Goal: Task Accomplishment & Management: Use online tool/utility

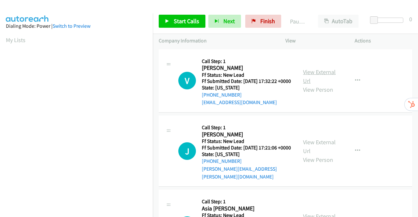
click at [309, 76] on link "View External Url" at bounding box center [319, 76] width 33 height 16
click at [316, 145] on link "View External Url" at bounding box center [319, 146] width 33 height 16
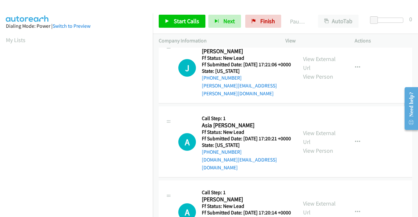
scroll to position [98, 0]
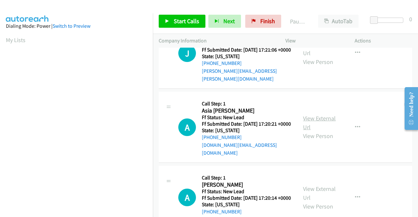
click at [321, 121] on link "View External Url" at bounding box center [319, 123] width 33 height 16
click at [317, 194] on link "View External Url" at bounding box center [319, 193] width 33 height 16
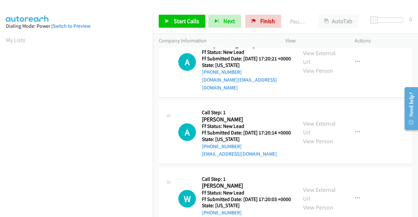
scroll to position [196, 0]
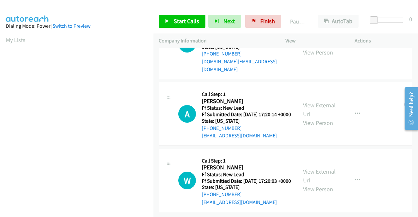
click at [316, 170] on link "View External Url" at bounding box center [319, 176] width 33 height 16
click at [176, 21] on span "Start Calls" at bounding box center [186, 21] width 25 height 8
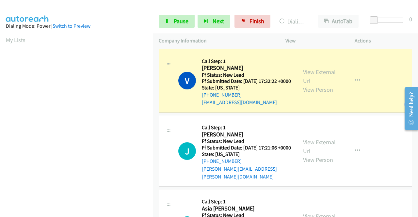
scroll to position [149, 0]
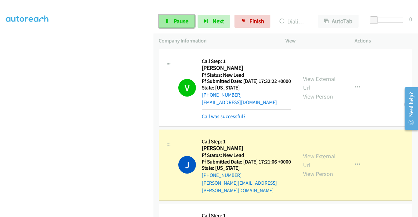
click at [174, 21] on span "Pause" at bounding box center [181, 21] width 15 height 8
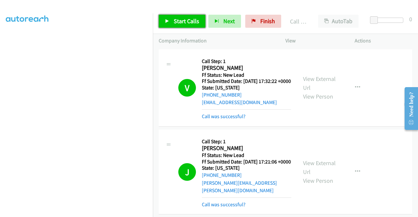
click at [177, 18] on span "Start Calls" at bounding box center [186, 21] width 25 height 8
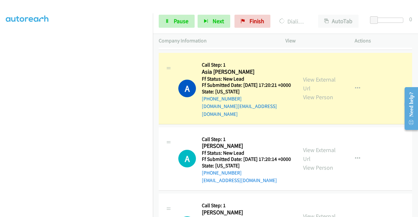
scroll to position [98, 0]
click at [179, 22] on span "Pause" at bounding box center [181, 21] width 15 height 8
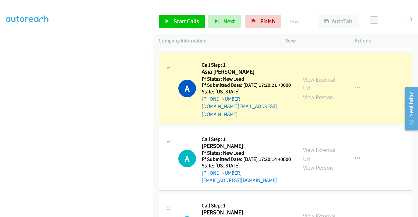
scroll to position [149, 0]
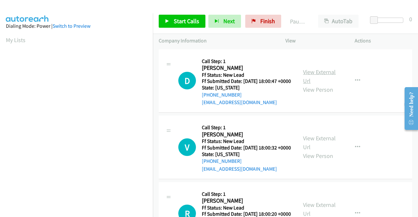
click at [318, 77] on link "View External Url" at bounding box center [319, 76] width 33 height 16
click at [317, 150] on link "View External Url" at bounding box center [319, 142] width 33 height 16
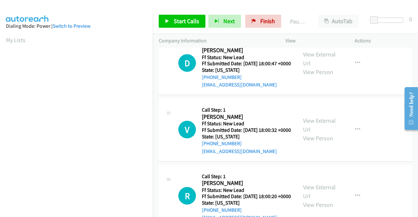
scroll to position [57, 0]
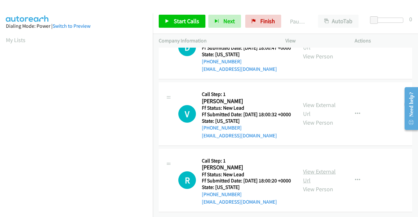
click at [323, 168] on link "View External Url" at bounding box center [319, 176] width 33 height 16
click at [178, 20] on span "Start Calls" at bounding box center [186, 21] width 25 height 8
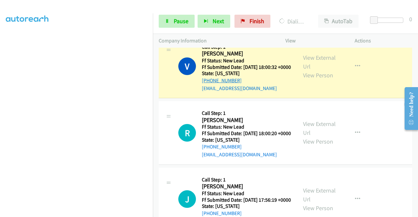
scroll to position [187, 0]
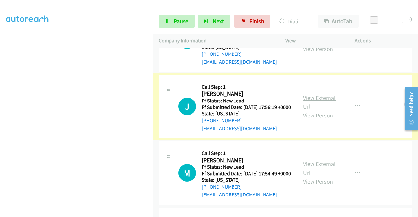
click at [307, 110] on link "View External Url" at bounding box center [319, 102] width 33 height 16
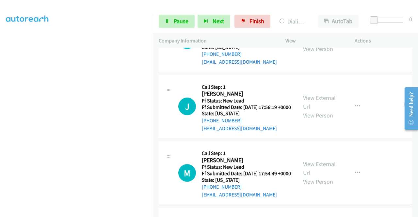
scroll to position [285, 0]
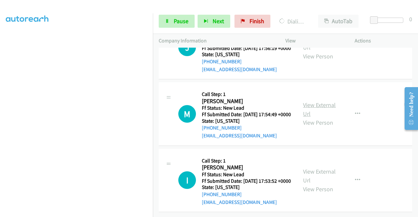
click at [322, 101] on link "View External Url" at bounding box center [319, 109] width 33 height 16
click at [312, 168] on link "View External Url" at bounding box center [319, 176] width 33 height 16
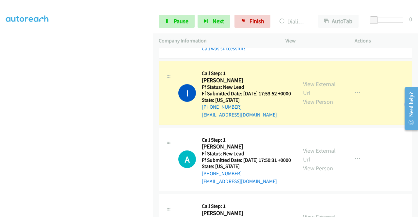
scroll to position [431, 0]
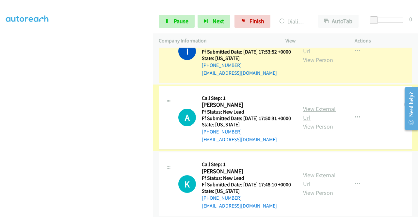
click at [309, 121] on link "View External Url" at bounding box center [319, 113] width 33 height 16
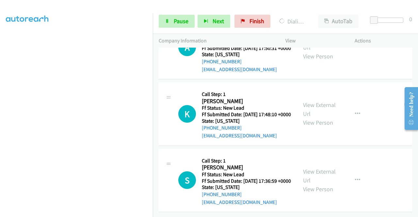
scroll to position [529, 0]
click at [322, 118] on link "View External Url" at bounding box center [319, 109] width 33 height 16
click at [320, 168] on link "View External Url" at bounding box center [319, 176] width 33 height 16
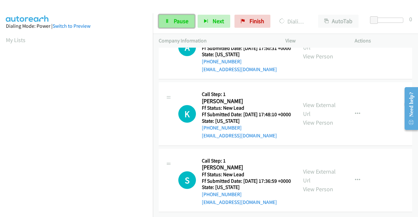
click at [182, 21] on span "Pause" at bounding box center [181, 21] width 15 height 8
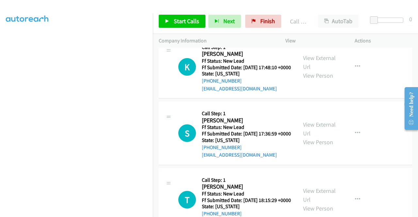
scroll to position [576, 0]
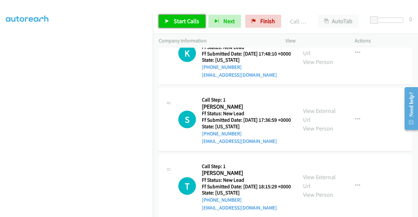
click at [173, 18] on link "Start Calls" at bounding box center [182, 21] width 47 height 13
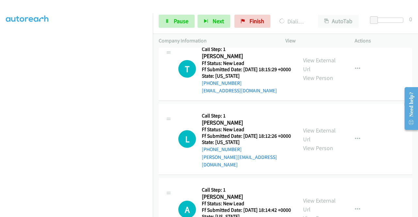
scroll to position [707, 0]
click at [326, 73] on link "View External Url" at bounding box center [319, 65] width 33 height 16
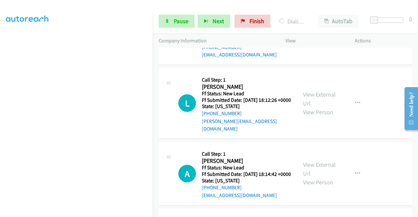
scroll to position [772, 0]
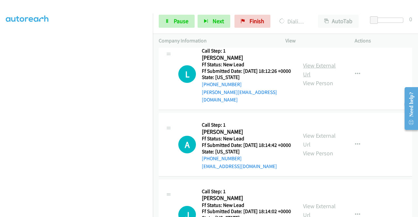
click at [323, 78] on link "View External Url" at bounding box center [319, 70] width 33 height 16
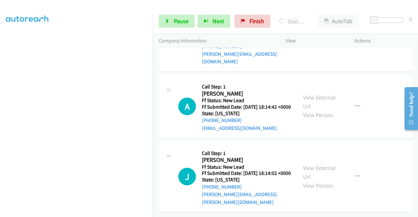
scroll to position [870, 0]
click at [320, 102] on link "View External Url" at bounding box center [319, 102] width 33 height 16
click at [313, 165] on link "View External Url" at bounding box center [319, 172] width 33 height 16
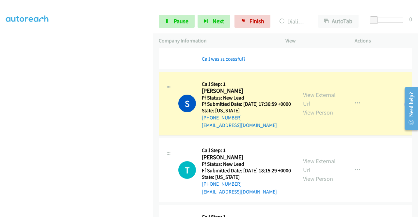
scroll to position [51, 0]
click at [174, 23] on span "Pause" at bounding box center [181, 21] width 15 height 8
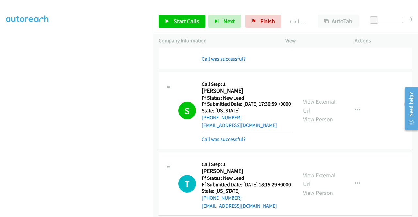
scroll to position [149, 0]
click at [175, 18] on span "Start Calls" at bounding box center [186, 21] width 25 height 8
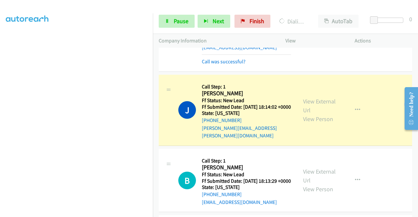
scroll to position [1077, 0]
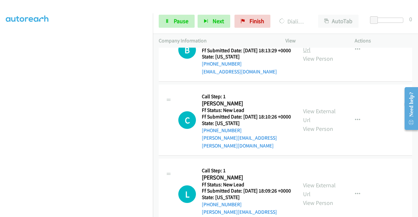
click at [325, 54] on link "View External Url" at bounding box center [319, 45] width 33 height 16
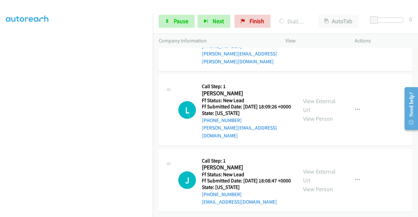
click at [313, 39] on link "View External Url" at bounding box center [319, 31] width 33 height 16
click at [327, 114] on link "View External Url" at bounding box center [319, 105] width 33 height 16
click at [309, 168] on link "View External Url" at bounding box center [319, 176] width 33 height 16
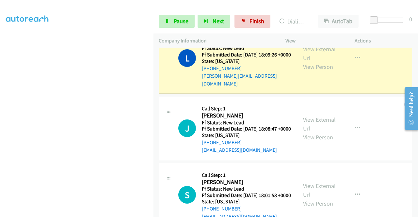
scroll to position [1353, 0]
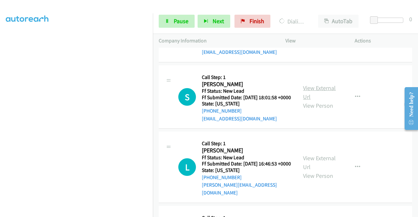
click at [310, 101] on link "View External Url" at bounding box center [319, 92] width 33 height 16
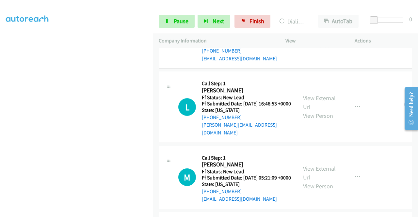
scroll to position [1451, 0]
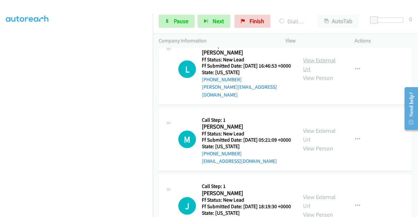
click at [316, 73] on link "View External Url" at bounding box center [319, 64] width 33 height 16
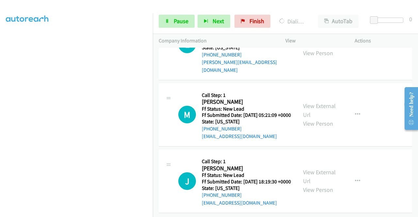
scroll to position [1508, 0]
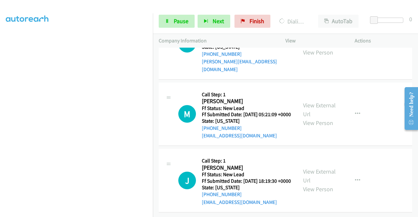
click at [324, 127] on div "View External Url View Person" at bounding box center [320, 114] width 34 height 26
click at [323, 118] on link "View External Url" at bounding box center [319, 110] width 33 height 16
click at [315, 168] on link "View External Url" at bounding box center [319, 176] width 33 height 16
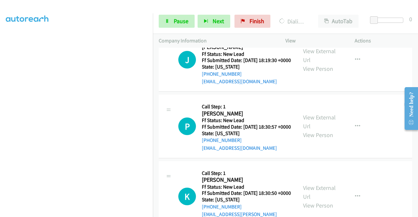
scroll to position [1685, 0]
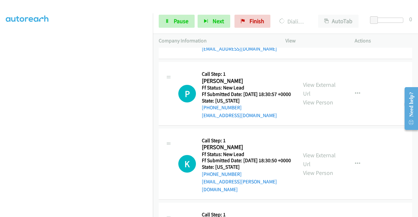
click at [324, 31] on link "View External Url" at bounding box center [319, 23] width 33 height 16
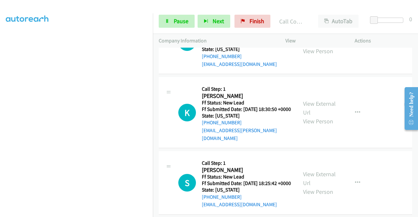
scroll to position [1750, 0]
click at [317, 46] on link "View External Url" at bounding box center [319, 38] width 33 height 16
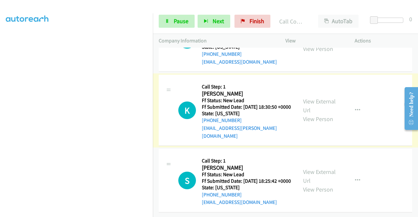
scroll to position [1860, 0]
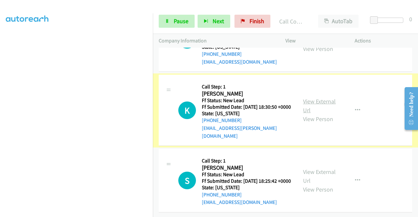
click at [320, 98] on link "View External Url" at bounding box center [319, 106] width 33 height 16
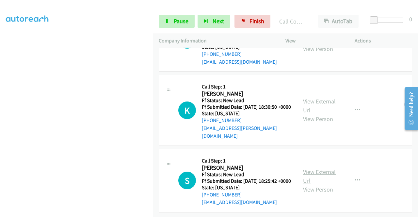
click at [322, 168] on link "View External Url" at bounding box center [319, 176] width 33 height 16
click at [184, 21] on span "Pause" at bounding box center [181, 21] width 15 height 8
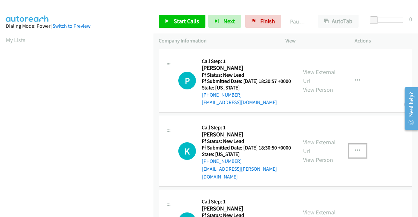
click at [355, 153] on icon "button" at bounding box center [357, 150] width 5 height 5
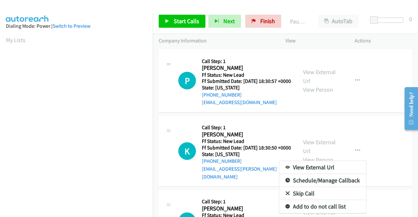
drag, startPoint x: 302, startPoint y: 199, endPoint x: 302, endPoint y: 192, distance: 6.5
click at [302, 199] on link "Skip Call" at bounding box center [322, 193] width 87 height 13
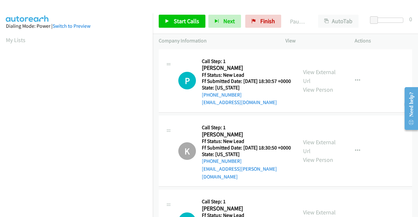
scroll to position [130, 0]
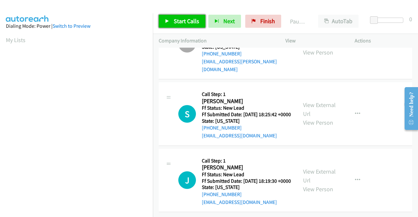
click at [183, 23] on span "Start Calls" at bounding box center [186, 21] width 25 height 8
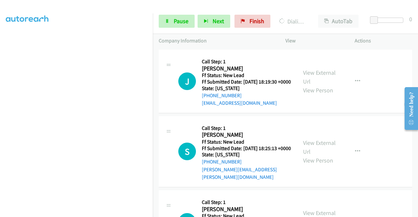
scroll to position [261, 0]
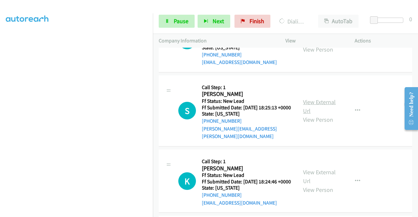
click at [315, 115] on link "View External Url" at bounding box center [319, 106] width 33 height 16
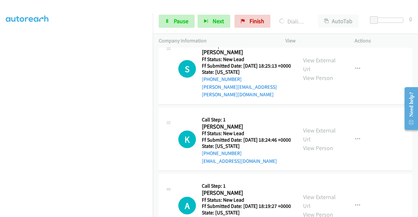
scroll to position [326, 0]
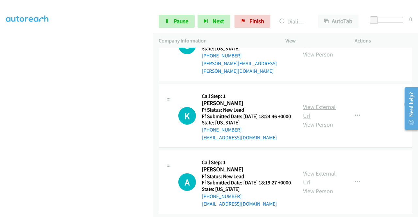
click at [315, 119] on link "View External Url" at bounding box center [319, 111] width 33 height 16
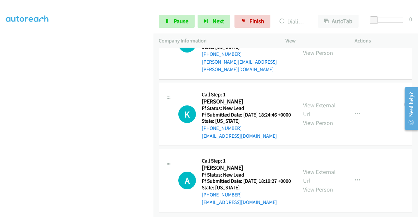
scroll to position [362, 0]
click at [313, 168] on link "View External Url" at bounding box center [319, 176] width 33 height 16
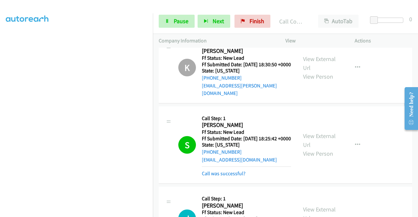
scroll to position [3, 0]
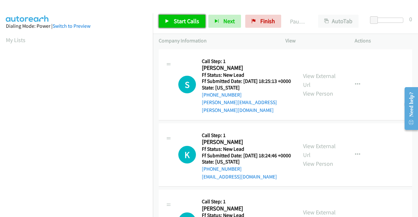
click at [177, 19] on span "Start Calls" at bounding box center [186, 21] width 25 height 8
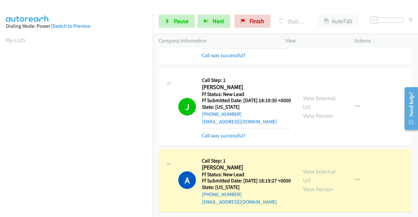
scroll to position [149, 0]
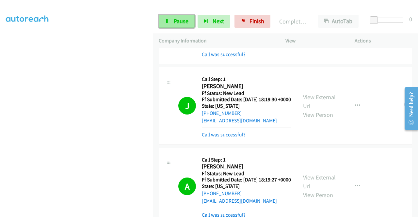
click at [173, 16] on link "Pause" at bounding box center [177, 21] width 36 height 13
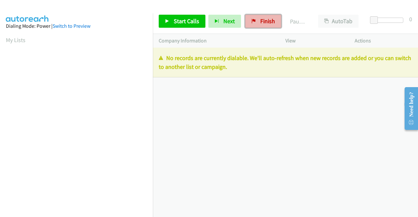
click at [266, 24] on span "Finish" at bounding box center [267, 21] width 15 height 8
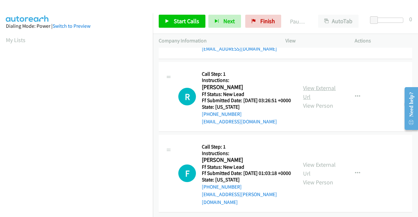
click at [322, 84] on link "View External Url" at bounding box center [319, 92] width 33 height 16
click at [321, 161] on link "View External Url" at bounding box center [319, 169] width 33 height 16
drag, startPoint x: 253, startPoint y: 21, endPoint x: 257, endPoint y: 30, distance: 10.5
click at [253, 21] on icon at bounding box center [253, 21] width 5 height 5
click at [186, 18] on span "Start Calls" at bounding box center [186, 21] width 25 height 8
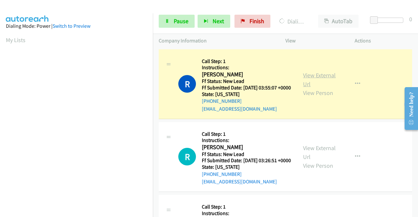
click at [321, 79] on link "View External Url" at bounding box center [319, 79] width 33 height 16
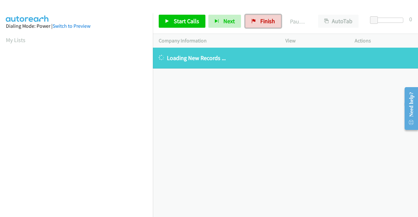
drag, startPoint x: 256, startPoint y: 25, endPoint x: 228, endPoint y: 35, distance: 30.0
click at [256, 25] on link "Finish" at bounding box center [263, 21] width 36 height 13
click at [261, 20] on span "Finish" at bounding box center [267, 21] width 15 height 8
drag, startPoint x: 262, startPoint y: 19, endPoint x: 232, endPoint y: 34, distance: 33.6
click at [262, 20] on span "Finish" at bounding box center [267, 21] width 15 height 8
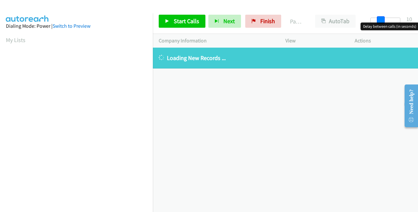
drag, startPoint x: 376, startPoint y: 19, endPoint x: 385, endPoint y: 18, distance: 9.6
click at [385, 18] on div at bounding box center [385, 20] width 30 height 5
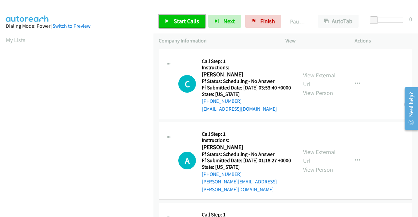
click at [183, 21] on span "Start Calls" at bounding box center [186, 21] width 25 height 8
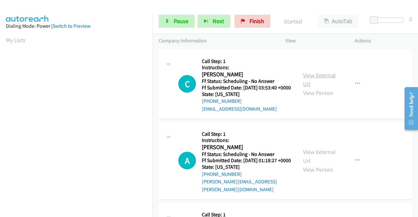
click at [308, 80] on link "View External Url" at bounding box center [319, 79] width 33 height 16
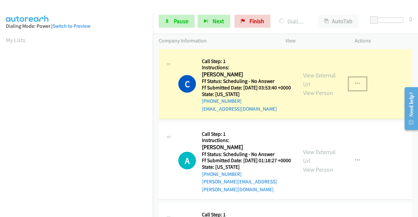
click at [355, 86] on icon "button" at bounding box center [357, 83] width 5 height 5
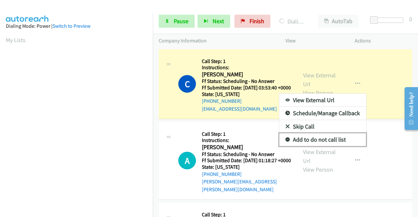
click at [322, 142] on link "Add to do not call list" at bounding box center [322, 139] width 87 height 13
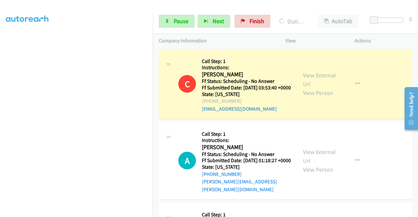
scroll to position [149, 0]
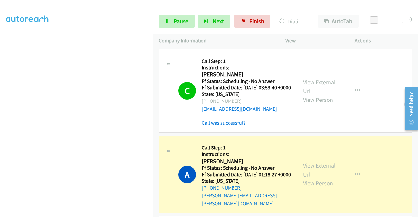
click at [319, 171] on link "View External Url" at bounding box center [319, 170] width 33 height 16
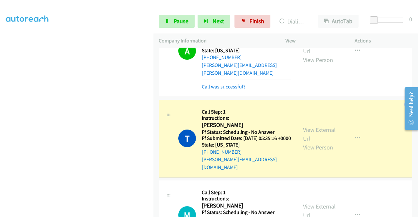
scroll to position [137, 0]
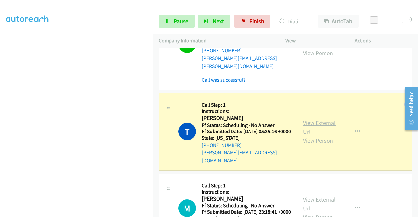
click at [315, 129] on link "View External Url" at bounding box center [319, 127] width 33 height 16
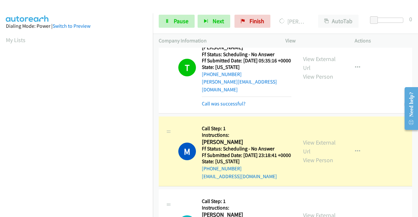
scroll to position [268, 0]
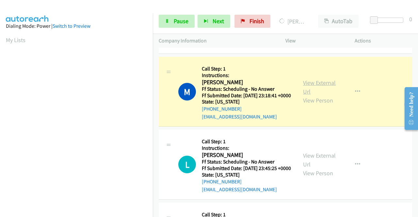
click at [324, 90] on link "View External Url" at bounding box center [319, 87] width 33 height 16
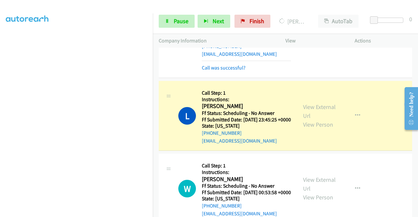
scroll to position [366, 0]
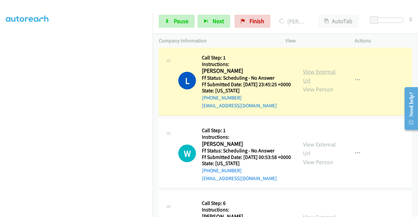
click at [325, 84] on link "View External Url" at bounding box center [319, 76] width 33 height 16
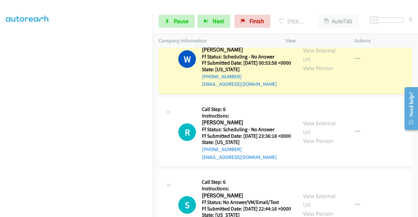
scroll to position [464, 0]
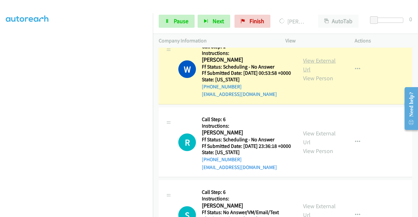
click at [322, 73] on link "View External Url" at bounding box center [319, 65] width 33 height 16
click at [306, 146] on link "View External Url" at bounding box center [319, 138] width 33 height 16
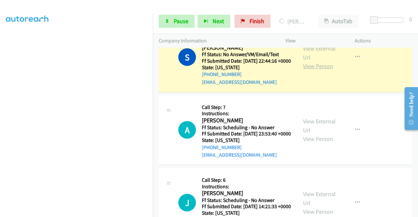
scroll to position [660, 0]
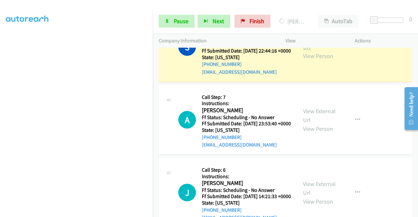
click at [322, 51] on link "View External Url" at bounding box center [319, 43] width 33 height 16
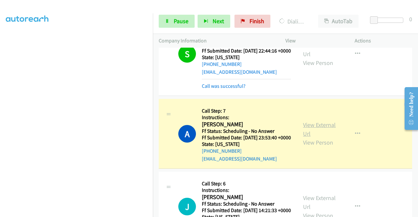
click at [321, 137] on link "View External Url" at bounding box center [319, 129] width 33 height 16
click at [355, 136] on icon "button" at bounding box center [357, 133] width 5 height 5
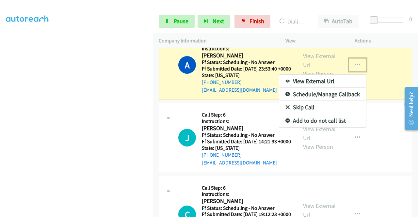
scroll to position [758, 0]
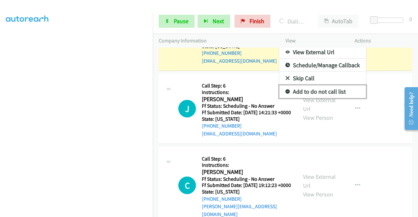
click at [311, 98] on link "Add to do not call list" at bounding box center [322, 91] width 87 height 13
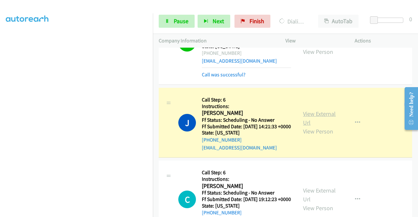
click at [314, 126] on link "View External Url" at bounding box center [319, 118] width 33 height 16
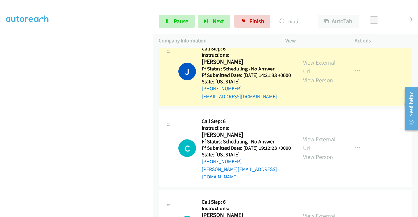
scroll to position [855, 0]
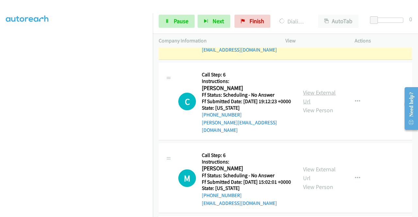
click at [323, 105] on link "View External Url" at bounding box center [319, 97] width 33 height 16
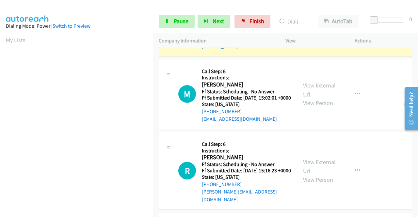
scroll to position [149, 0]
click at [329, 98] on link "View External Url" at bounding box center [319, 90] width 33 height 16
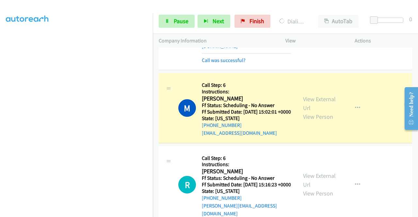
scroll to position [1051, 0]
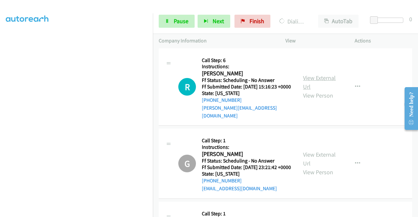
click at [325, 90] on link "View External Url" at bounding box center [319, 82] width 33 height 16
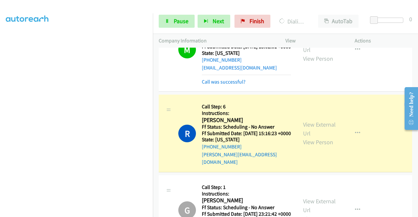
scroll to position [1149, 0]
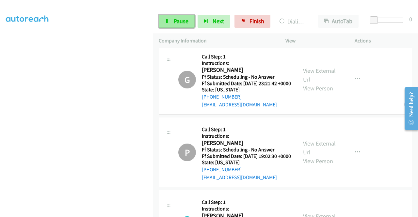
click at [183, 21] on span "Pause" at bounding box center [181, 21] width 15 height 8
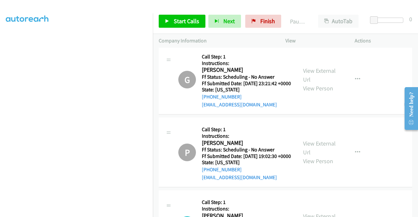
scroll to position [1156, 0]
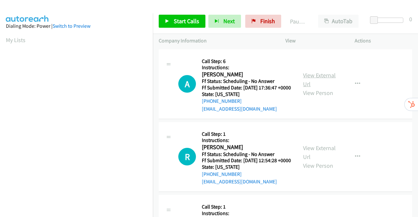
click at [323, 77] on link "View External Url" at bounding box center [319, 79] width 33 height 16
click at [316, 158] on link "View External Url" at bounding box center [319, 152] width 33 height 16
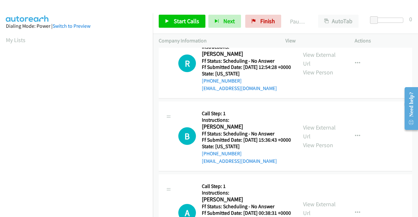
scroll to position [98, 0]
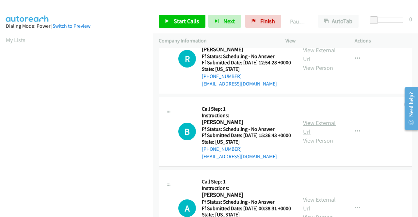
click at [325, 135] on link "View External Url" at bounding box center [319, 127] width 33 height 16
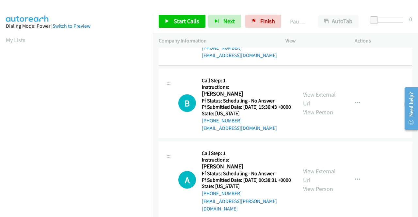
scroll to position [163, 0]
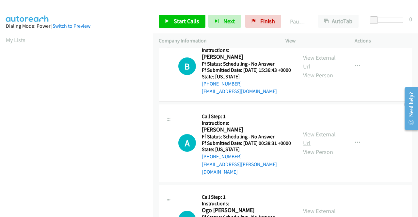
click at [316, 147] on link "View External Url" at bounding box center [319, 139] width 33 height 16
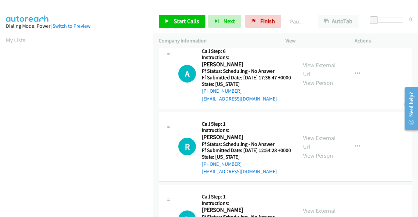
scroll to position [0, 0]
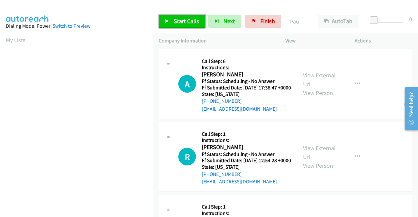
click at [186, 19] on span "Start Calls" at bounding box center [186, 21] width 25 height 8
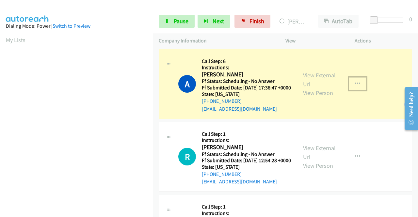
click at [355, 86] on icon "button" at bounding box center [357, 83] width 5 height 5
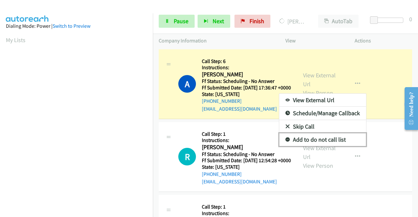
click at [330, 142] on link "Add to do not call list" at bounding box center [322, 139] width 87 height 13
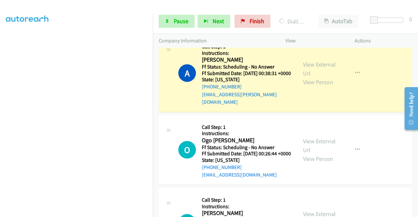
scroll to position [326, 0]
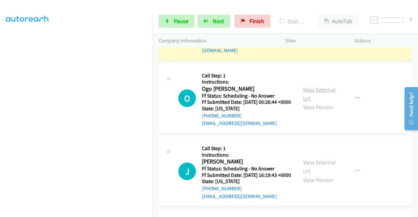
click at [315, 102] on link "View External Url" at bounding box center [319, 94] width 33 height 16
click at [317, 175] on link "View External Url" at bounding box center [319, 167] width 33 height 16
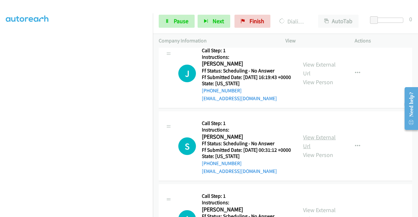
click at [316, 150] on link "View External Url" at bounding box center [319, 141] width 33 height 16
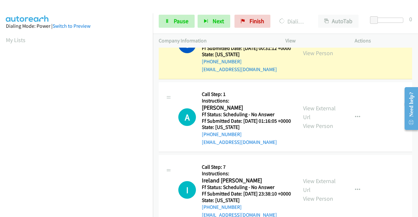
scroll to position [569, 0]
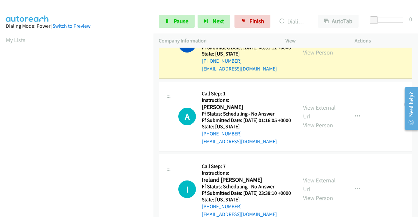
click at [321, 120] on link "View External Url" at bounding box center [319, 112] width 33 height 16
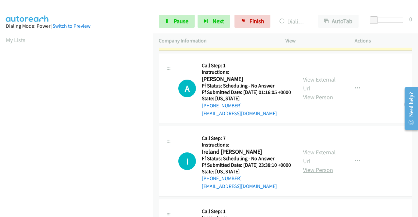
scroll to position [634, 0]
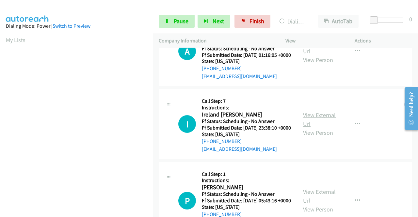
click at [315, 128] on link "View External Url" at bounding box center [319, 119] width 33 height 16
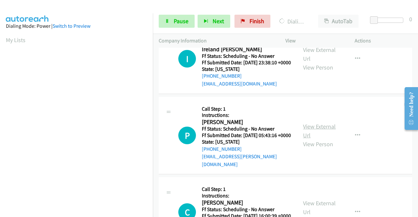
click at [317, 139] on link "View External Url" at bounding box center [319, 131] width 33 height 16
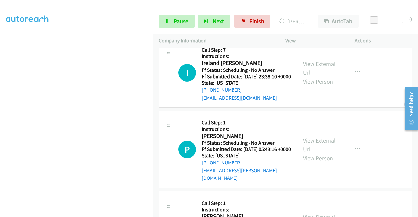
scroll to position [713, 0]
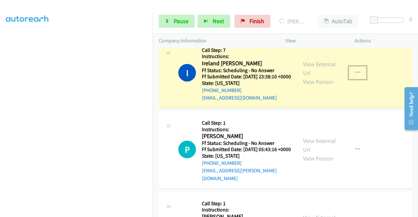
click at [355, 75] on icon "button" at bounding box center [357, 72] width 5 height 5
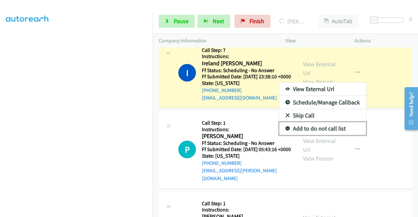
click at [307, 135] on link "Add to do not call list" at bounding box center [322, 128] width 87 height 13
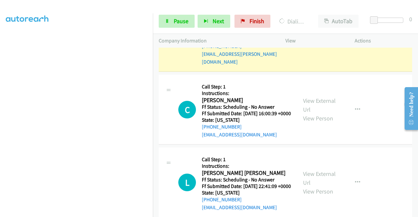
scroll to position [0, 0]
click at [317, 113] on link "View External Url" at bounding box center [319, 105] width 33 height 16
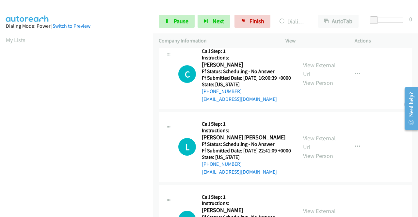
scroll to position [909, 0]
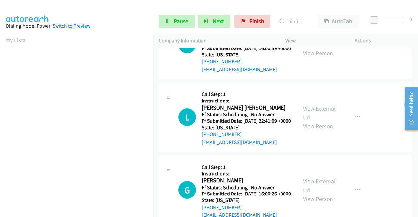
click at [311, 121] on link "View External Url" at bounding box center [319, 113] width 33 height 16
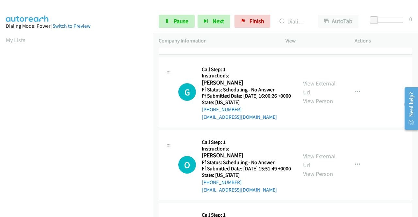
scroll to position [1020, 0]
click at [312, 96] on link "View External Url" at bounding box center [319, 88] width 33 height 16
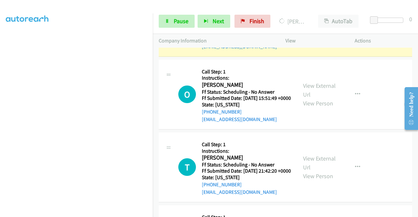
scroll to position [1151, 0]
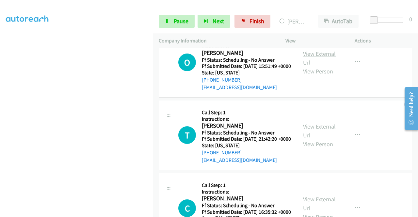
click at [315, 66] on link "View External Url" at bounding box center [319, 58] width 33 height 16
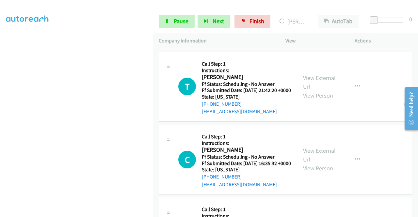
scroll to position [1249, 0]
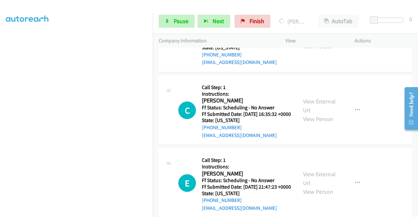
click at [319, 41] on link "View External Url" at bounding box center [319, 33] width 33 height 16
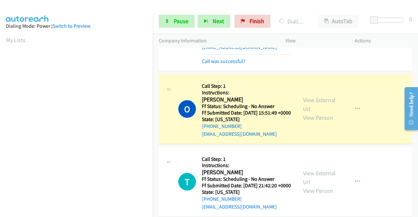
scroll to position [149, 0]
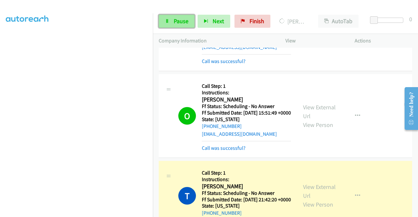
drag, startPoint x: 181, startPoint y: 21, endPoint x: 191, endPoint y: 22, distance: 10.6
click at [181, 21] on span "Pause" at bounding box center [181, 21] width 15 height 8
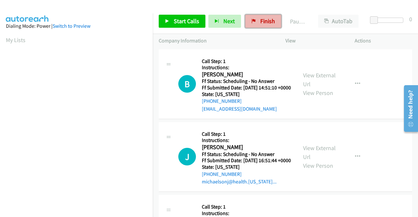
click at [260, 21] on span "Finish" at bounding box center [267, 21] width 15 height 8
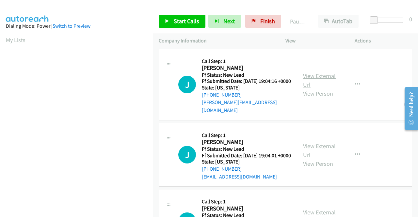
click at [327, 77] on link "View External Url" at bounding box center [319, 80] width 33 height 16
click at [306, 146] on link "View External Url" at bounding box center [319, 150] width 33 height 16
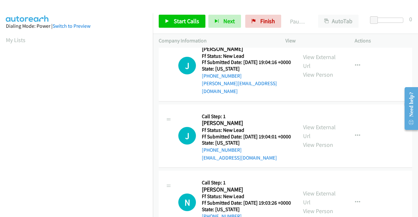
scroll to position [33, 0]
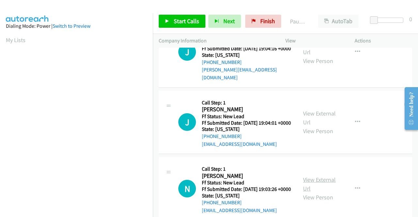
click at [317, 186] on link "View External Url" at bounding box center [319, 184] width 33 height 16
click at [185, 20] on span "Start Calls" at bounding box center [186, 21] width 25 height 8
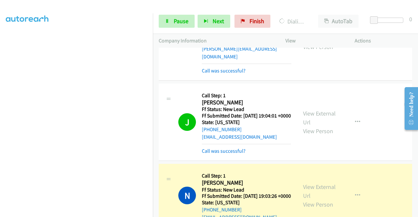
scroll to position [114, 0]
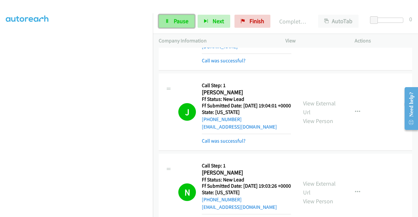
click at [175, 22] on span "Pause" at bounding box center [181, 21] width 15 height 8
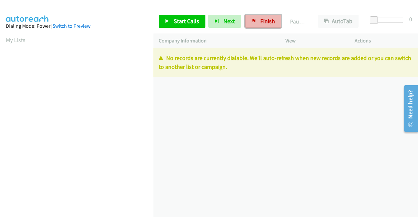
click at [265, 21] on span "Finish" at bounding box center [267, 21] width 15 height 8
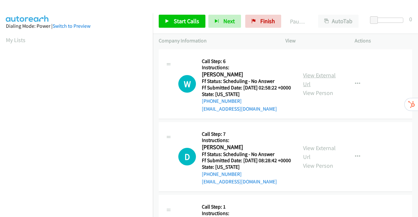
click at [316, 79] on link "View External Url" at bounding box center [319, 79] width 33 height 16
click at [328, 158] on link "View External Url" at bounding box center [319, 152] width 33 height 16
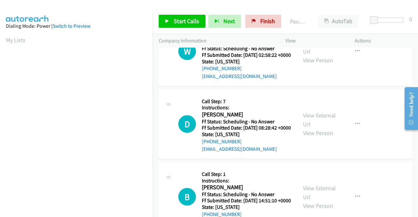
scroll to position [98, 0]
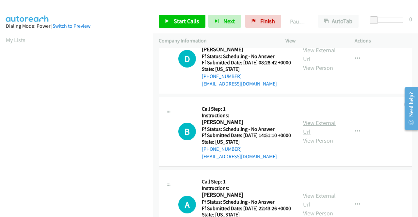
click at [317, 135] on link "View External Url" at bounding box center [319, 127] width 33 height 16
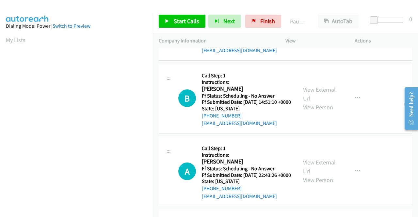
scroll to position [163, 0]
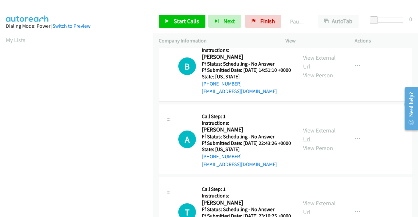
click at [311, 143] on link "View External Url" at bounding box center [319, 135] width 33 height 16
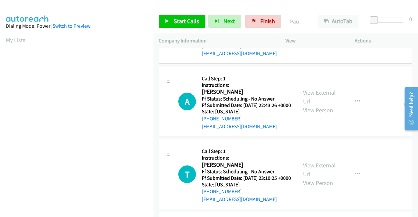
scroll to position [228, 0]
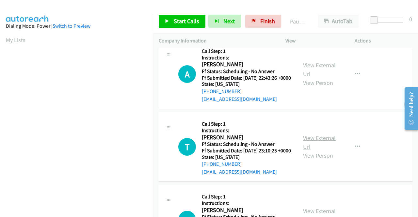
click at [317, 150] on link "View External Url" at bounding box center [319, 142] width 33 height 16
click at [177, 19] on span "Start Calls" at bounding box center [186, 21] width 25 height 8
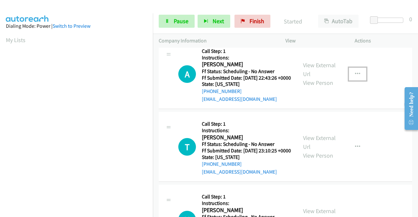
click at [355, 77] on icon "button" at bounding box center [357, 73] width 5 height 5
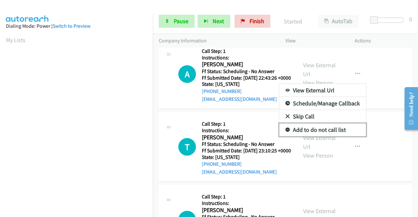
click at [324, 136] on link "Add to do not call list" at bounding box center [322, 129] width 87 height 13
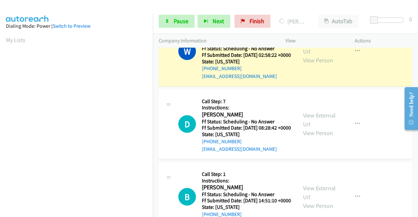
scroll to position [0, 0]
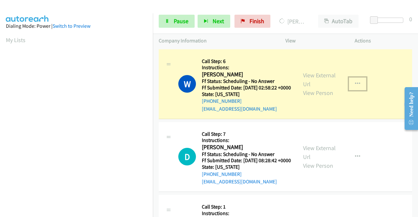
click at [355, 85] on icon "button" at bounding box center [357, 83] width 5 height 5
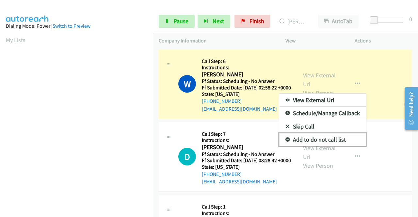
click at [324, 140] on link "Add to do not call list" at bounding box center [322, 139] width 87 height 13
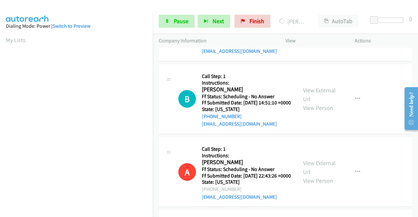
scroll to position [261, 0]
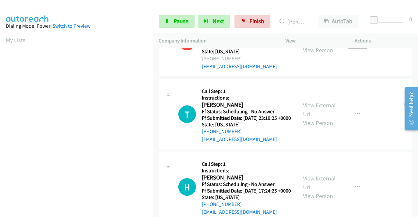
click at [355, 44] on icon "button" at bounding box center [357, 41] width 5 height 5
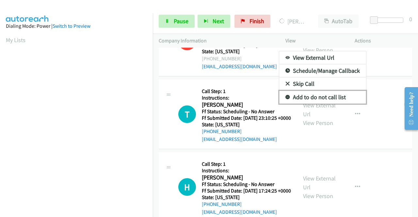
click at [337, 104] on link "Add to do not call list" at bounding box center [322, 97] width 87 height 13
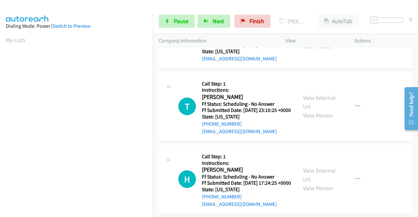
click at [355, 40] on icon "button" at bounding box center [357, 37] width 5 height 5
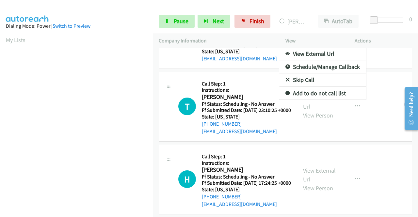
click at [374, 79] on div at bounding box center [209, 108] width 418 height 217
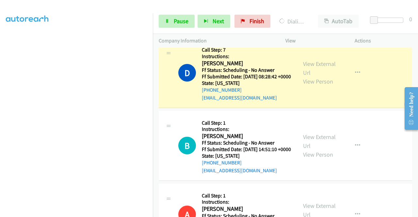
scroll to position [0, 0]
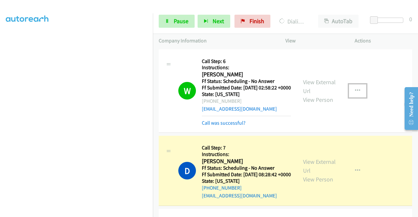
click at [355, 93] on icon "button" at bounding box center [357, 90] width 5 height 5
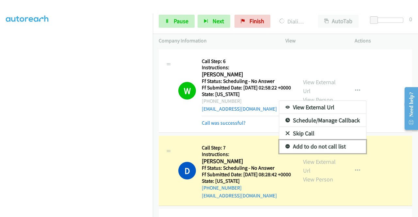
click at [312, 146] on link "Add to do not call list" at bounding box center [322, 146] width 87 height 13
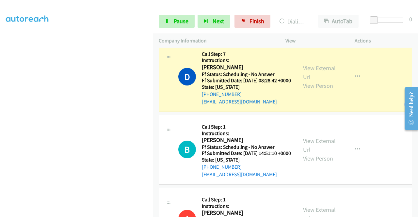
scroll to position [98, 0]
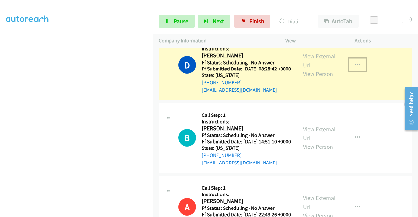
click at [355, 68] on icon "button" at bounding box center [357, 64] width 5 height 5
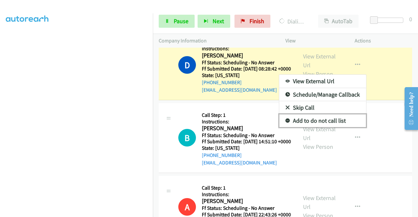
click at [341, 127] on link "Add to do not call list" at bounding box center [322, 120] width 87 height 13
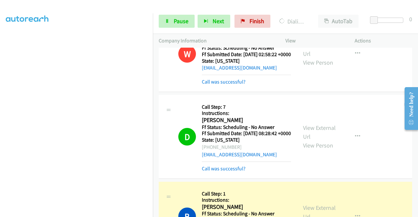
scroll to position [33, 0]
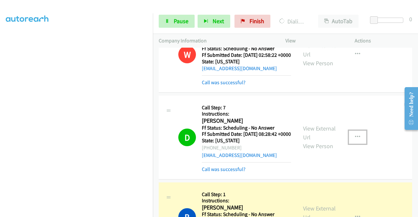
click at [355, 140] on icon "button" at bounding box center [357, 136] width 5 height 5
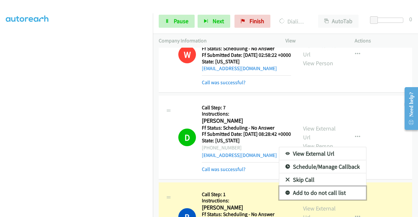
click at [315, 199] on link "Add to do not call list" at bounding box center [322, 192] width 87 height 13
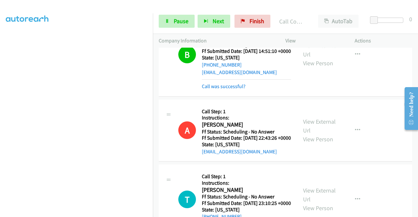
scroll to position [196, 0]
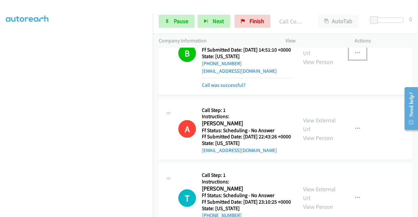
click at [355, 56] on icon "button" at bounding box center [357, 53] width 5 height 5
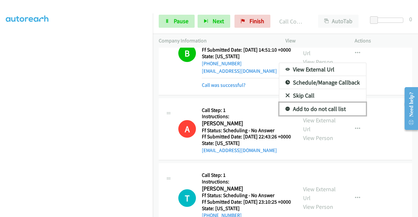
click at [313, 116] on link "Add to do not call list" at bounding box center [322, 108] width 87 height 13
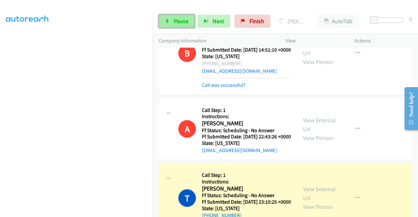
click at [174, 23] on span "Pause" at bounding box center [181, 21] width 15 height 8
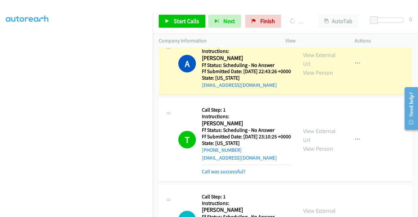
scroll to position [135, 0]
click at [355, 66] on icon "button" at bounding box center [357, 63] width 5 height 5
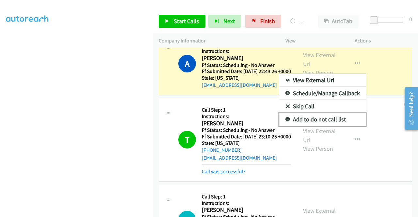
click at [335, 126] on link "Add to do not call list" at bounding box center [322, 119] width 87 height 13
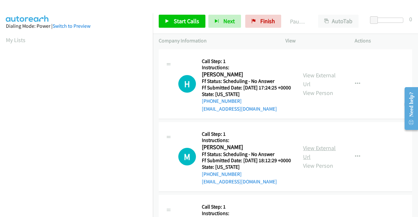
click at [316, 157] on link "View External Url" at bounding box center [319, 152] width 33 height 16
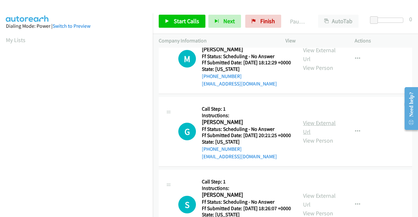
click at [315, 135] on link "View External Url" at bounding box center [319, 127] width 33 height 16
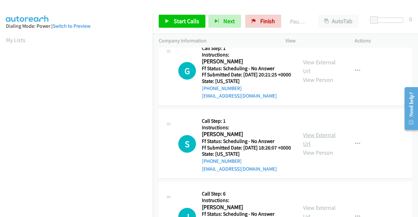
scroll to position [196, 0]
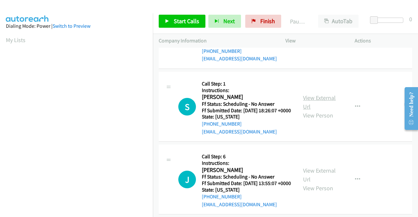
click at [321, 110] on link "View External Url" at bounding box center [319, 102] width 33 height 16
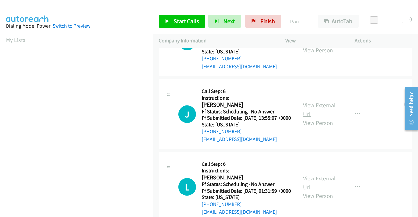
click at [324, 118] on link "View External Url" at bounding box center [319, 110] width 33 height 16
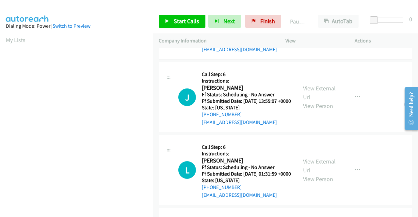
scroll to position [326, 0]
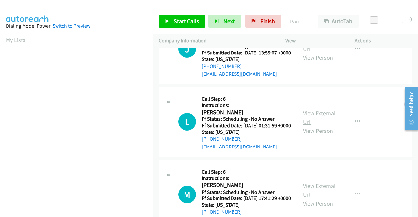
click at [320, 126] on link "View External Url" at bounding box center [319, 117] width 33 height 16
click at [174, 18] on span "Start Calls" at bounding box center [186, 21] width 25 height 8
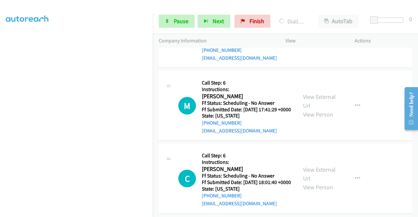
scroll to position [522, 0]
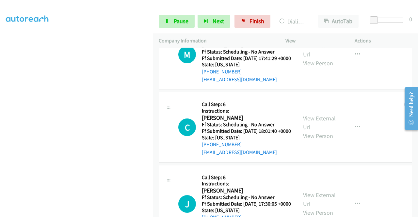
click at [322, 58] on link "View External Url" at bounding box center [319, 50] width 33 height 16
click at [321, 131] on link "View External Url" at bounding box center [319, 123] width 33 height 16
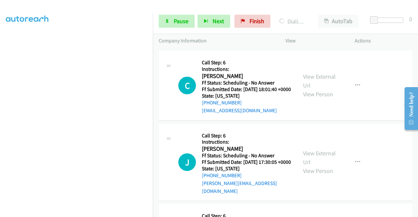
scroll to position [588, 0]
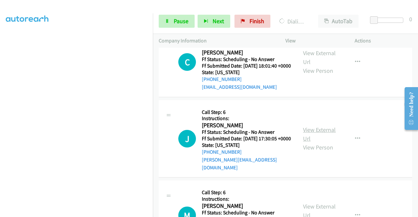
click at [306, 142] on link "View External Url" at bounding box center [319, 134] width 33 height 16
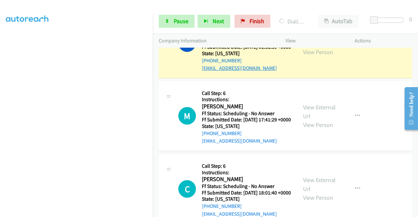
scroll to position [503, 0]
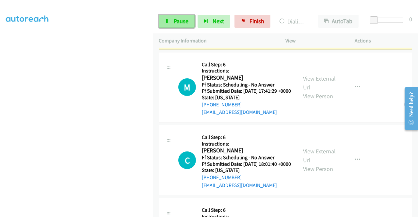
click at [183, 20] on span "Pause" at bounding box center [181, 21] width 15 height 8
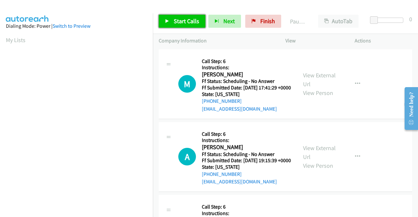
click at [190, 18] on span "Start Calls" at bounding box center [186, 21] width 25 height 8
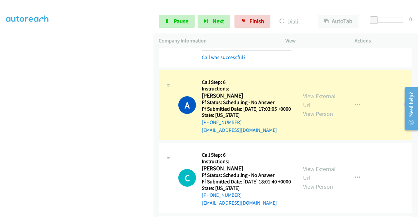
scroll to position [98, 0]
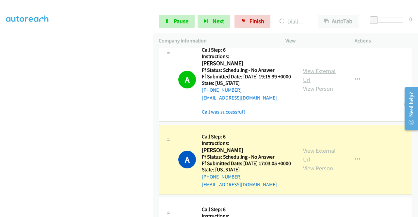
click at [307, 79] on link "View External Url" at bounding box center [319, 75] width 33 height 16
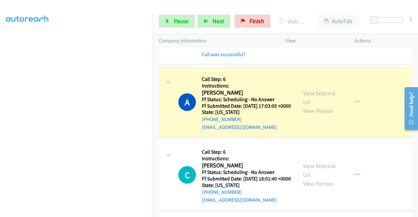
scroll to position [196, 0]
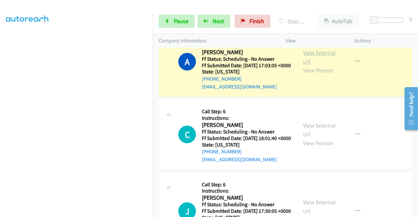
click at [317, 65] on link "View External Url" at bounding box center [319, 57] width 33 height 16
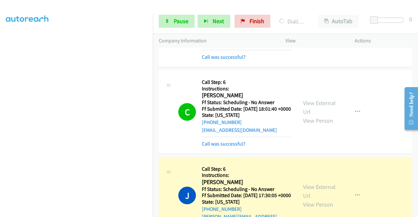
scroll to position [261, 0]
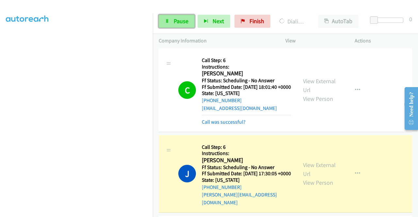
click at [182, 20] on span "Pause" at bounding box center [181, 21] width 15 height 8
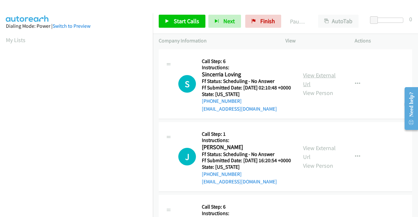
click at [312, 80] on link "View External Url" at bounding box center [319, 79] width 33 height 16
click at [315, 161] on div "View External Url View Person" at bounding box center [320, 157] width 34 height 26
click at [316, 157] on link "View External Url" at bounding box center [319, 152] width 33 height 16
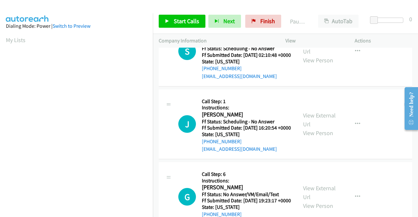
scroll to position [65, 0]
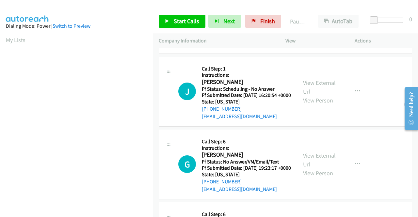
click at [321, 168] on link "View External Url" at bounding box center [319, 160] width 33 height 16
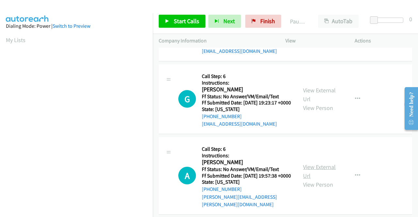
click at [323, 180] on link "View External Url" at bounding box center [319, 171] width 33 height 16
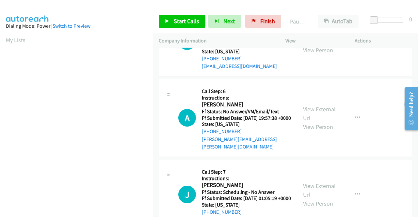
scroll to position [228, 0]
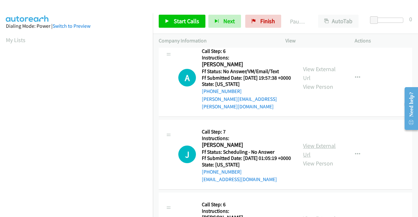
click at [309, 158] on link "View External Url" at bounding box center [319, 150] width 33 height 16
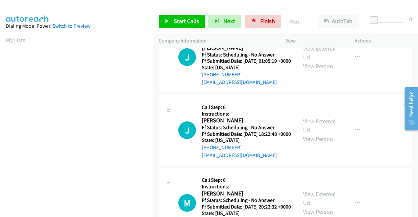
scroll to position [326, 0]
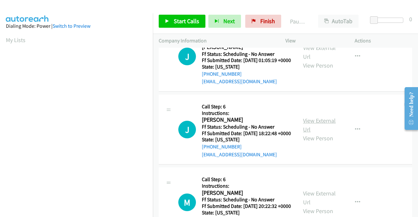
click at [320, 133] on link "View External Url" at bounding box center [319, 125] width 33 height 16
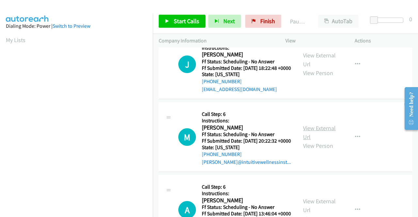
click at [330, 141] on link "View External Url" at bounding box center [319, 132] width 33 height 16
click at [170, 20] on link "Start Calls" at bounding box center [182, 21] width 47 height 13
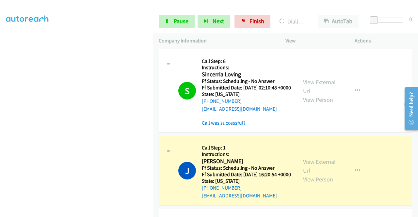
scroll to position [149, 0]
click at [176, 21] on span "Pause" at bounding box center [181, 21] width 15 height 8
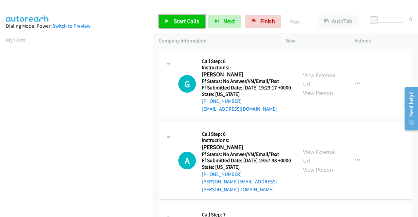
click at [183, 23] on span "Start Calls" at bounding box center [186, 21] width 25 height 8
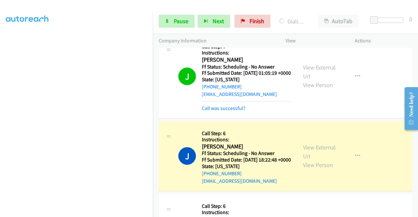
scroll to position [294, 0]
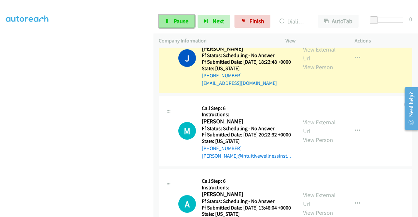
click at [180, 19] on span "Pause" at bounding box center [181, 21] width 15 height 8
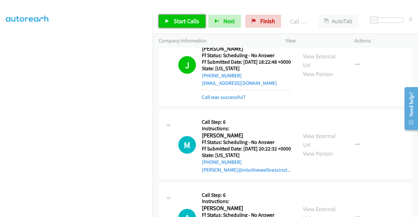
click at [175, 20] on span "Start Calls" at bounding box center [186, 21] width 25 height 8
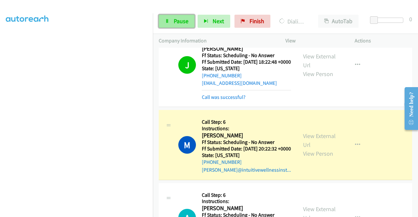
click at [179, 21] on span "Pause" at bounding box center [181, 21] width 15 height 8
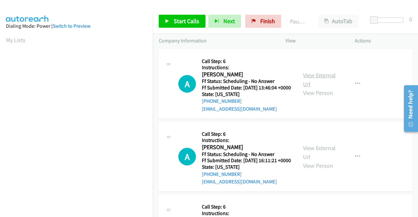
click at [312, 78] on link "View External Url" at bounding box center [319, 79] width 33 height 16
click at [179, 21] on span "Start Calls" at bounding box center [186, 21] width 25 height 8
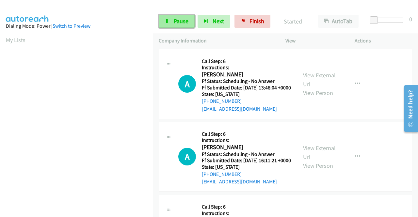
click at [181, 21] on span "Pause" at bounding box center [181, 21] width 15 height 8
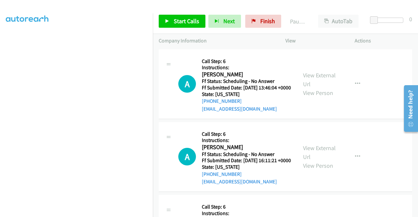
scroll to position [149, 0]
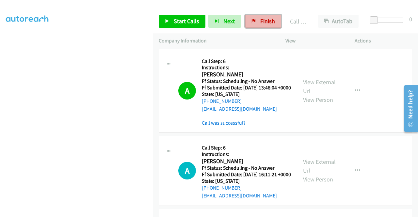
click at [260, 22] on span "Finish" at bounding box center [267, 21] width 15 height 8
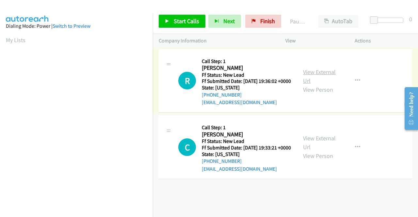
click at [320, 78] on link "View External Url" at bounding box center [319, 76] width 33 height 16
click at [310, 149] on link "View External Url" at bounding box center [319, 142] width 33 height 16
click at [182, 22] on span "Start Calls" at bounding box center [186, 21] width 25 height 8
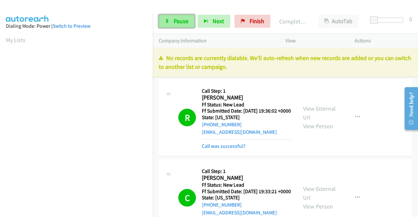
drag, startPoint x: 171, startPoint y: 20, endPoint x: 176, endPoint y: 20, distance: 4.9
click at [172, 20] on link "Pause" at bounding box center [177, 21] width 36 height 13
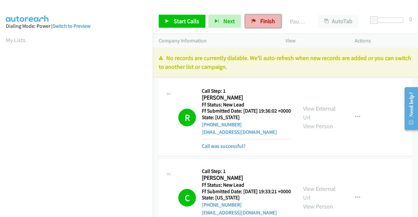
click at [270, 22] on span "Finish" at bounding box center [267, 21] width 15 height 8
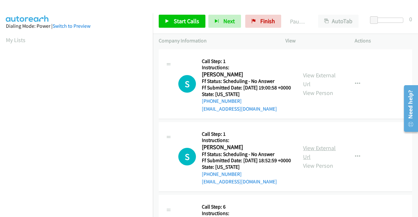
click at [322, 158] on link "View External Url" at bounding box center [319, 152] width 33 height 16
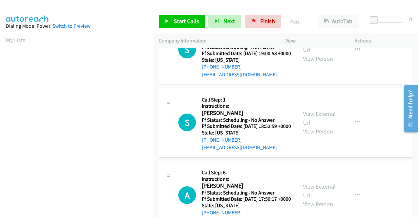
scroll to position [98, 0]
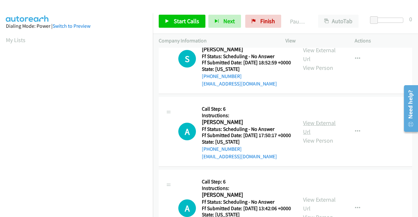
click at [315, 135] on link "View External Url" at bounding box center [319, 127] width 33 height 16
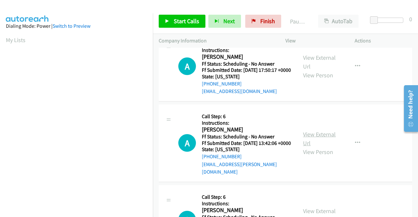
click at [312, 147] on link "View External Url" at bounding box center [319, 139] width 33 height 16
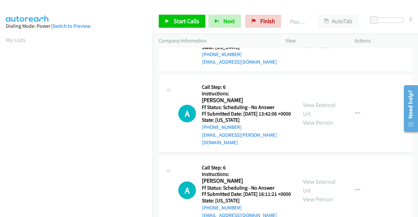
scroll to position [261, 0]
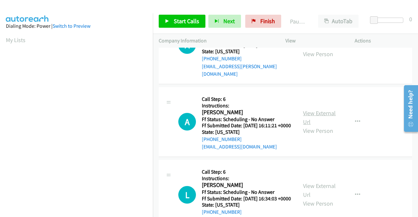
click at [303, 126] on link "View External Url" at bounding box center [319, 117] width 33 height 16
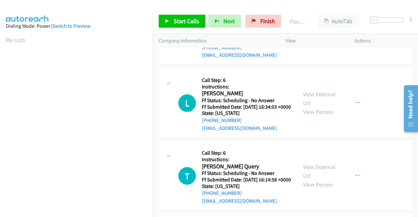
scroll to position [359, 0]
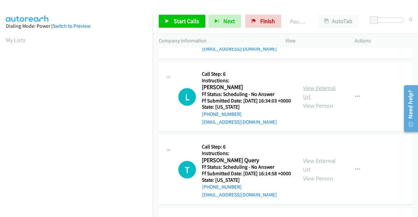
click at [316, 101] on link "View External Url" at bounding box center [319, 92] width 33 height 16
click at [177, 16] on link "Start Calls" at bounding box center [182, 21] width 47 height 13
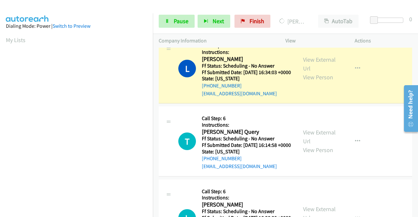
scroll to position [522, 0]
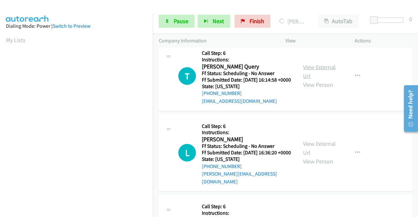
click at [309, 80] on link "View External Url" at bounding box center [319, 71] width 33 height 16
click at [310, 156] on link "View External Url" at bounding box center [319, 148] width 33 height 16
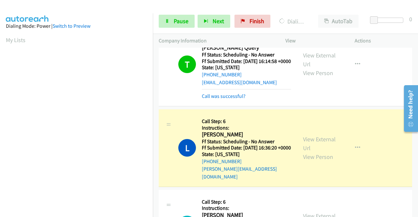
scroll to position [149, 0]
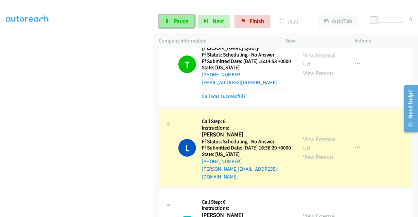
click at [180, 22] on span "Pause" at bounding box center [181, 21] width 15 height 8
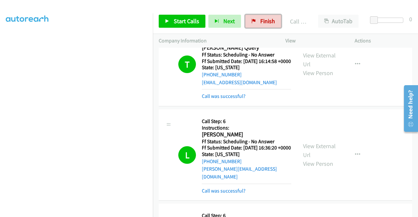
drag, startPoint x: 266, startPoint y: 21, endPoint x: 229, endPoint y: 33, distance: 39.3
click at [266, 21] on span "Finish" at bounding box center [267, 21] width 15 height 8
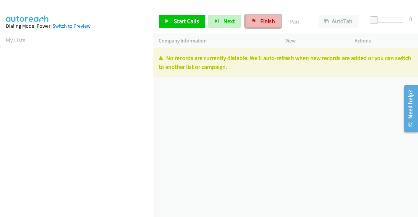
click at [261, 19] on span "Finish" at bounding box center [267, 21] width 15 height 8
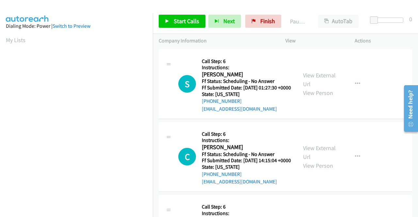
click at [324, 79] on link "View External Url" at bounding box center [319, 79] width 33 height 16
click at [317, 157] on link "View External Url" at bounding box center [319, 152] width 33 height 16
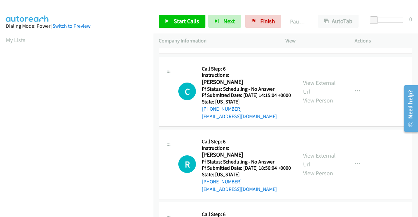
click at [317, 168] on link "View External Url" at bounding box center [319, 160] width 33 height 16
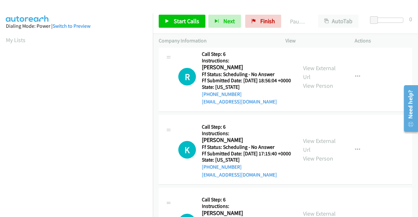
scroll to position [163, 0]
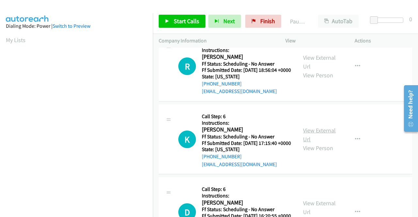
click at [318, 143] on link "View External Url" at bounding box center [319, 135] width 33 height 16
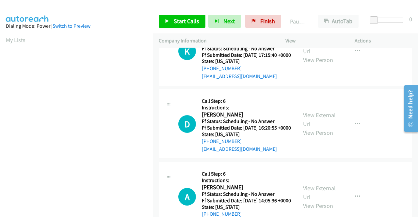
scroll to position [261, 0]
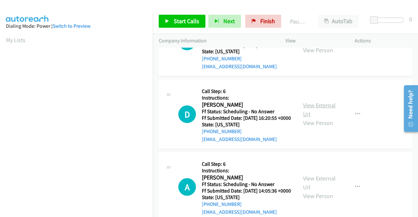
click at [309, 118] on link "View External Url" at bounding box center [319, 110] width 33 height 16
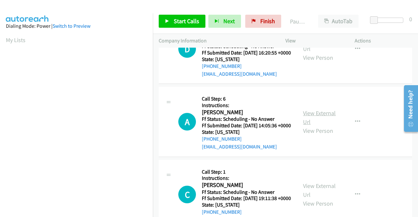
click at [310, 126] on link "View External Url" at bounding box center [319, 117] width 33 height 16
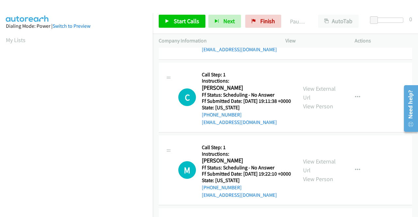
scroll to position [424, 0]
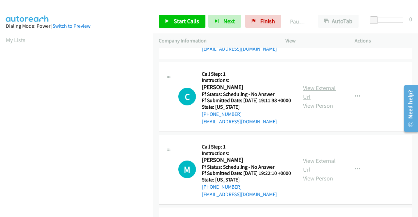
click at [309, 101] on link "View External Url" at bounding box center [319, 92] width 33 height 16
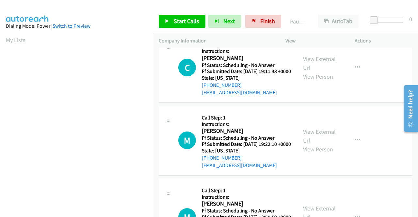
scroll to position [490, 0]
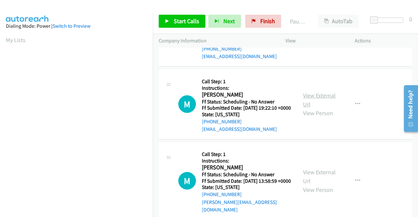
click at [326, 108] on link "View External Url" at bounding box center [319, 100] width 33 height 16
click at [180, 21] on span "Start Calls" at bounding box center [186, 21] width 25 height 8
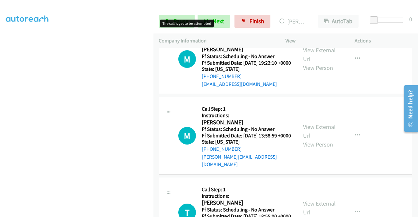
scroll to position [620, 0]
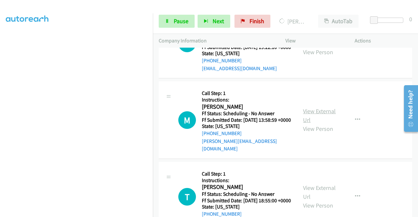
click at [315, 124] on link "View External Url" at bounding box center [319, 115] width 33 height 16
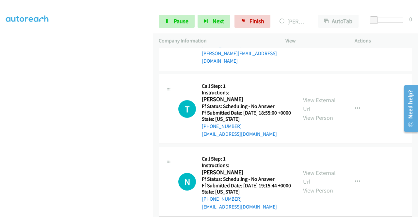
scroll to position [718, 0]
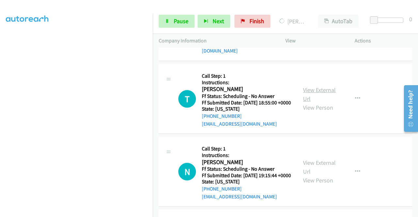
click at [317, 102] on link "View External Url" at bounding box center [319, 94] width 33 height 16
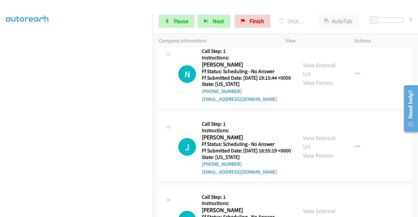
scroll to position [816, 0]
click at [315, 77] on link "View External Url" at bounding box center [319, 69] width 33 height 16
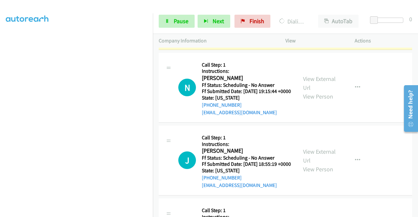
scroll to position [895, 0]
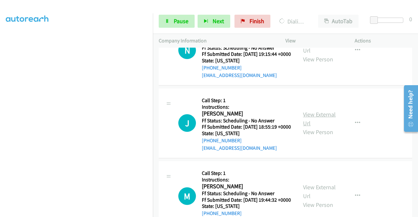
click at [317, 127] on link "View External Url" at bounding box center [319, 119] width 33 height 16
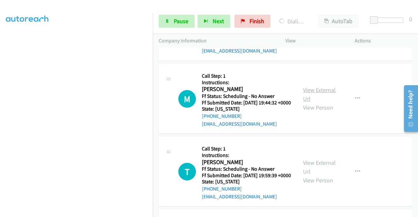
scroll to position [993, 0]
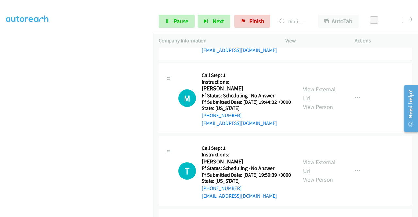
click at [316, 102] on link "View External Url" at bounding box center [319, 94] width 33 height 16
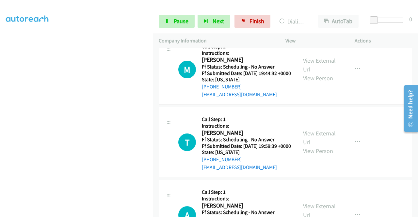
scroll to position [1058, 0]
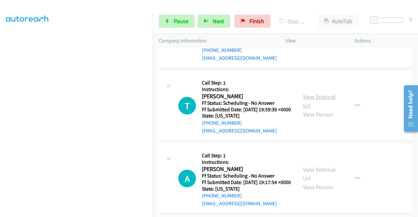
click at [320, 109] on link "View External Url" at bounding box center [319, 101] width 33 height 16
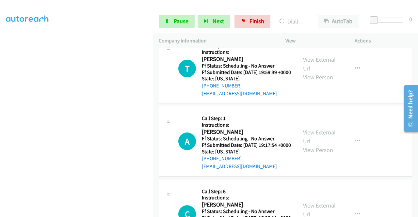
scroll to position [1123, 0]
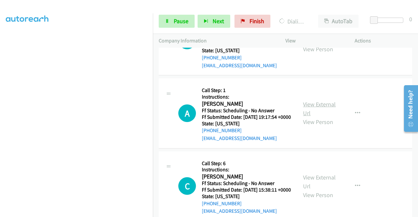
click at [319, 117] on link "View External Url" at bounding box center [319, 109] width 33 height 16
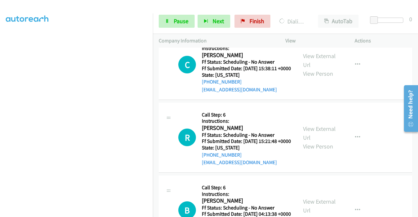
scroll to position [1300, 0]
click at [178, 22] on span "Pause" at bounding box center [181, 21] width 15 height 8
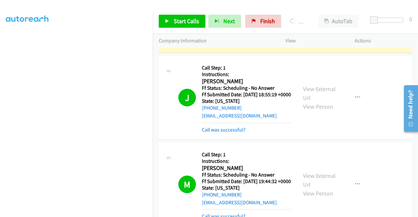
scroll to position [149, 0]
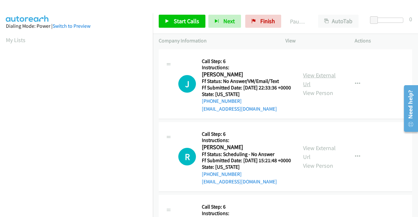
click at [321, 79] on link "View External Url" at bounding box center [319, 79] width 33 height 16
click at [324, 159] on link "View External Url" at bounding box center [319, 152] width 33 height 16
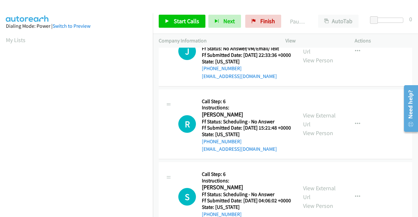
scroll to position [65, 0]
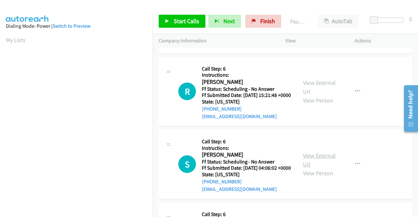
click at [316, 168] on link "View External Url" at bounding box center [319, 160] width 33 height 16
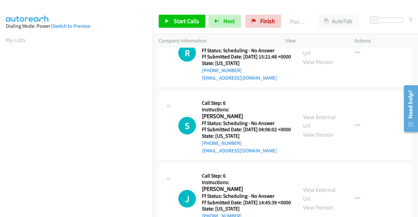
scroll to position [163, 0]
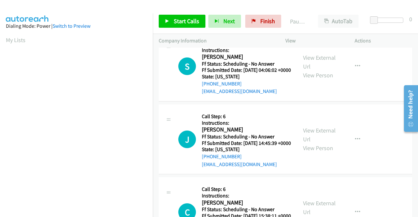
click at [307, 152] on div "View External Url View Person" at bounding box center [320, 139] width 34 height 26
click at [307, 143] on link "View External Url" at bounding box center [319, 135] width 33 height 16
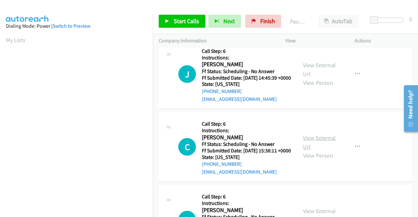
click at [324, 150] on link "View External Url" at bounding box center [319, 142] width 33 height 16
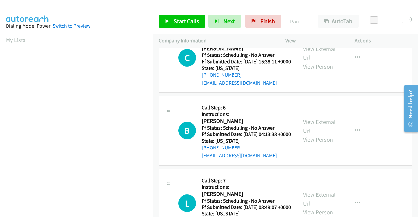
scroll to position [326, 0]
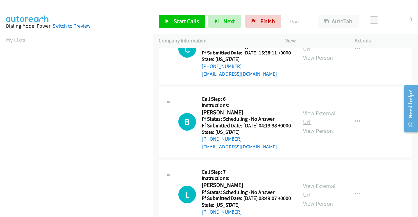
click at [315, 126] on link "View External Url" at bounding box center [319, 117] width 33 height 16
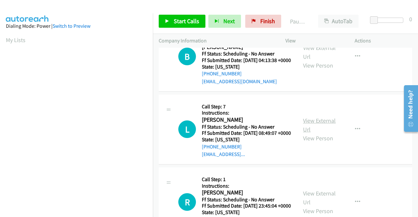
click at [325, 133] on link "View External Url" at bounding box center [319, 125] width 33 height 16
click at [167, 22] on icon at bounding box center [167, 21] width 5 height 5
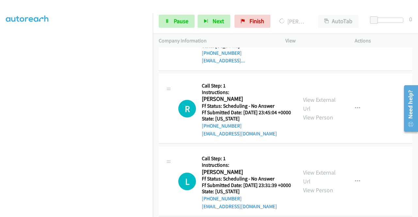
scroll to position [569, 0]
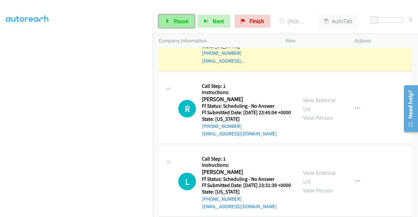
click at [179, 19] on span "Pause" at bounding box center [181, 21] width 15 height 8
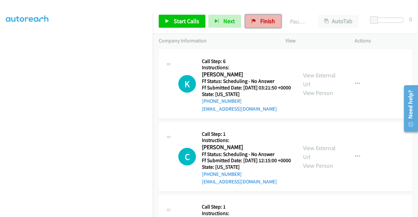
click at [261, 22] on span "Finish" at bounding box center [267, 21] width 15 height 8
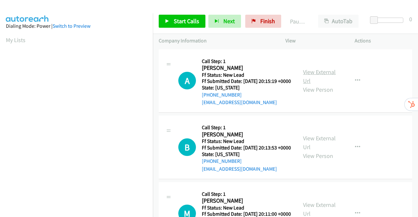
click at [313, 75] on link "View External Url" at bounding box center [319, 76] width 33 height 16
click at [321, 151] on link "View External Url" at bounding box center [319, 142] width 33 height 16
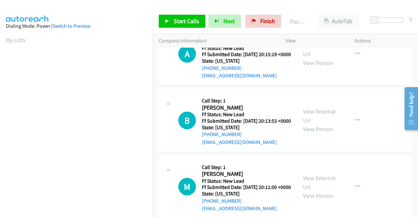
scroll to position [65, 0]
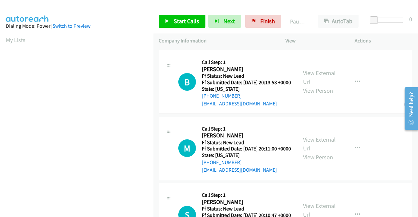
click at [322, 152] on link "View External Url" at bounding box center [319, 144] width 33 height 16
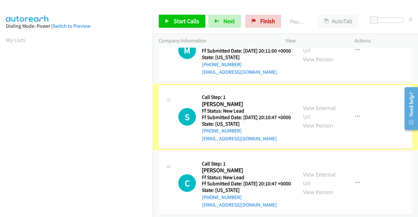
scroll to position [163, 0]
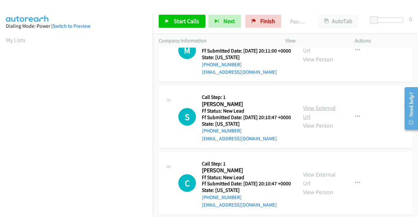
click at [320, 120] on link "View External Url" at bounding box center [319, 112] width 33 height 16
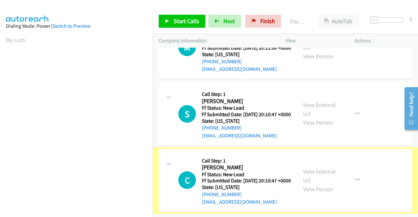
scroll to position [202, 0]
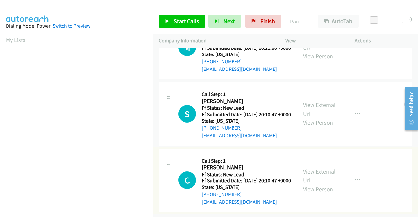
click at [307, 168] on link "View External Url" at bounding box center [319, 176] width 33 height 16
click at [172, 21] on link "Start Calls" at bounding box center [182, 21] width 47 height 13
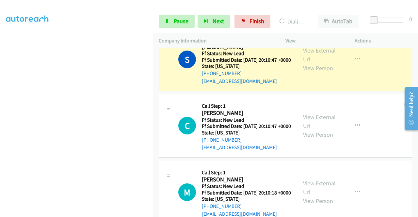
scroll to position [328, 0]
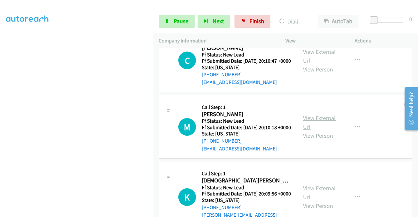
click at [313, 131] on link "View External Url" at bounding box center [319, 122] width 33 height 16
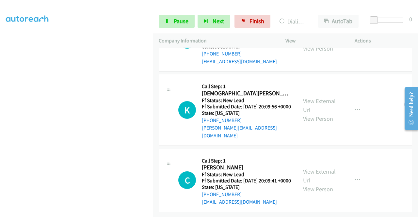
scroll to position [458, 0]
click at [322, 97] on link "View External Url" at bounding box center [319, 105] width 33 height 16
click at [321, 168] on link "View External Url" at bounding box center [319, 176] width 33 height 16
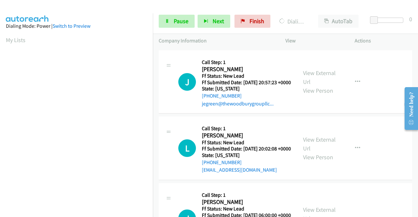
scroll to position [665, 0]
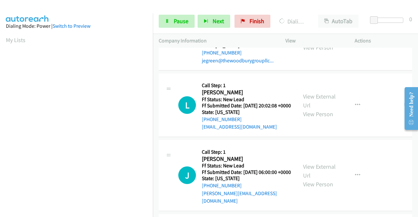
click at [319, 42] on link "View External Url" at bounding box center [319, 34] width 33 height 16
click at [309, 109] on link "View External Url" at bounding box center [319, 101] width 33 height 16
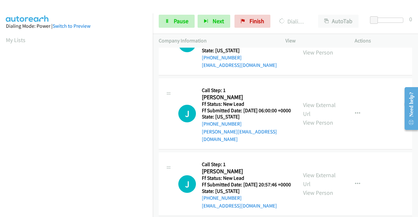
scroll to position [762, 0]
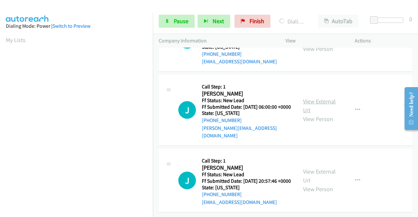
click at [317, 114] on link "View External Url" at bounding box center [319, 106] width 33 height 16
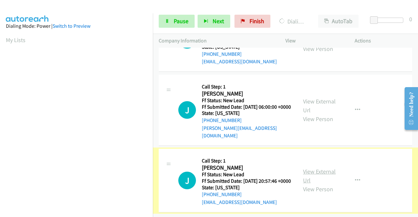
click at [324, 168] on link "View External Url" at bounding box center [319, 176] width 33 height 16
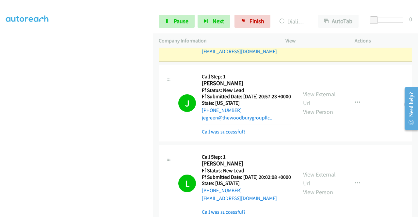
scroll to position [0, 0]
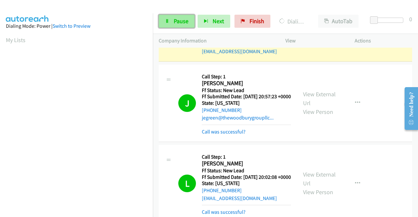
click at [172, 15] on link "Pause" at bounding box center [177, 21] width 36 height 13
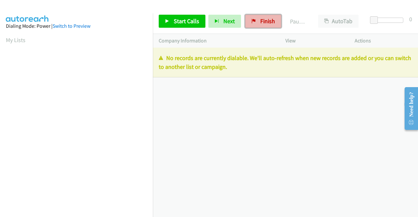
click at [261, 21] on span "Finish" at bounding box center [267, 21] width 15 height 8
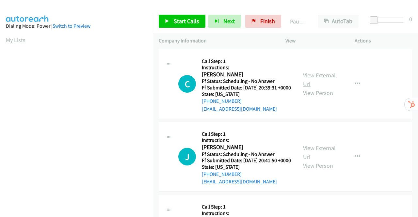
click at [320, 79] on link "View External Url" at bounding box center [319, 79] width 33 height 16
click at [318, 158] on link "View External Url" at bounding box center [319, 152] width 33 height 16
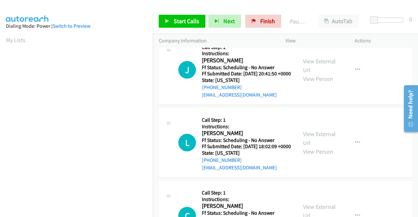
scroll to position [98, 0]
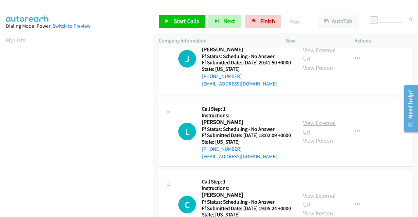
click at [317, 135] on link "View External Url" at bounding box center [319, 127] width 33 height 16
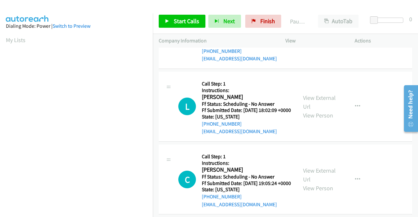
scroll to position [163, 0]
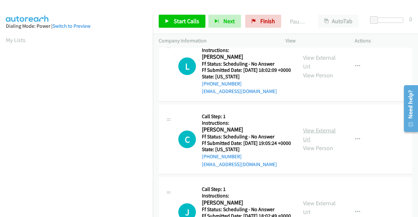
click at [322, 143] on link "View External Url" at bounding box center [319, 135] width 33 height 16
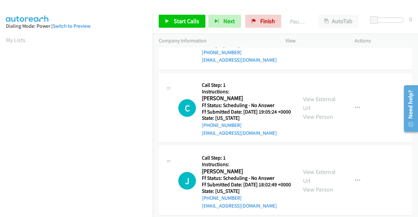
scroll to position [261, 0]
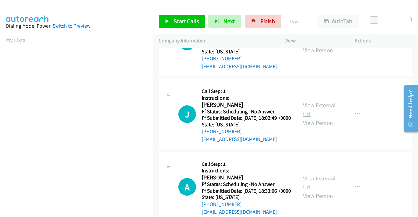
click at [322, 118] on link "View External Url" at bounding box center [319, 110] width 33 height 16
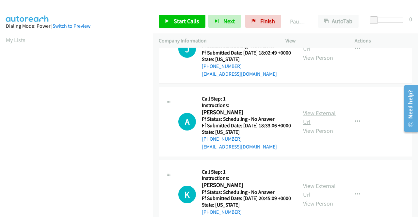
click at [316, 126] on link "View External Url" at bounding box center [319, 117] width 33 height 16
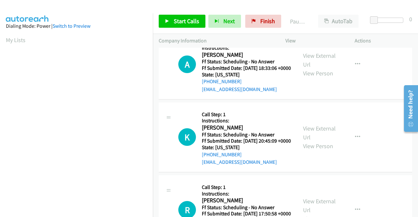
scroll to position [424, 0]
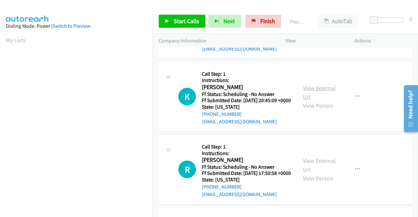
click at [315, 101] on link "View External Url" at bounding box center [319, 92] width 33 height 16
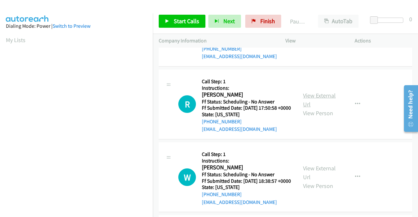
click at [322, 108] on link "View External Url" at bounding box center [319, 100] width 33 height 16
click at [171, 19] on link "Start Calls" at bounding box center [182, 21] width 47 height 13
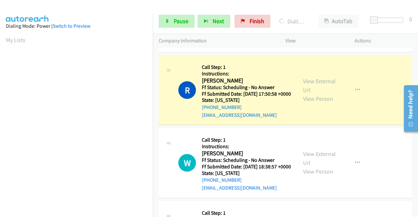
scroll to position [667, 0]
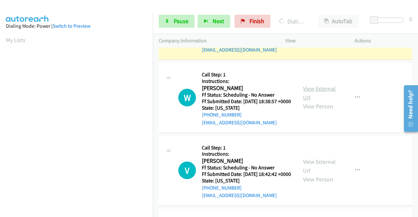
click at [311, 101] on link "View External Url" at bounding box center [319, 93] width 33 height 16
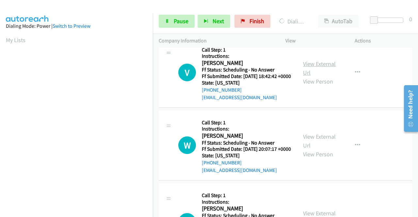
click at [325, 76] on link "View External Url" at bounding box center [319, 68] width 33 height 16
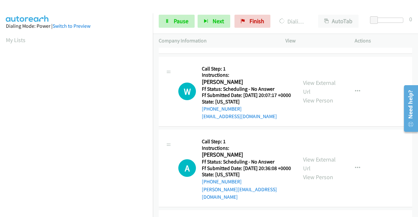
scroll to position [862, 0]
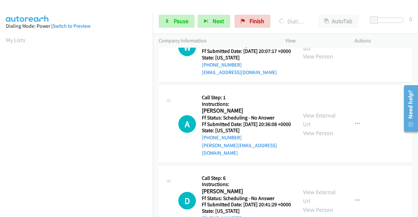
click at [330, 51] on link "View External Url" at bounding box center [319, 43] width 33 height 16
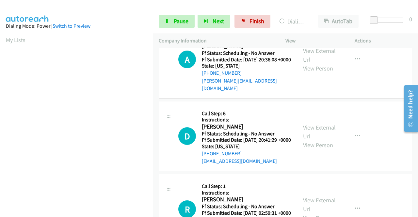
scroll to position [928, 0]
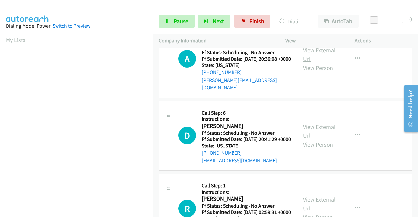
click at [321, 63] on link "View External Url" at bounding box center [319, 54] width 33 height 16
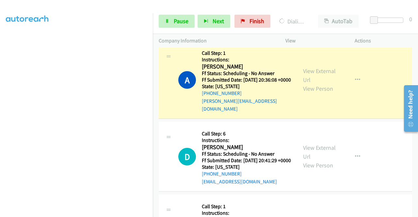
scroll to position [1007, 0]
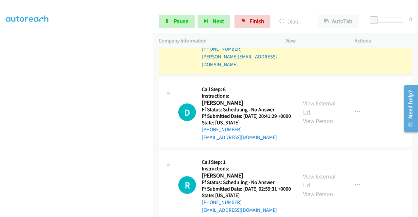
click at [321, 116] on link "View External Url" at bounding box center [319, 108] width 33 height 16
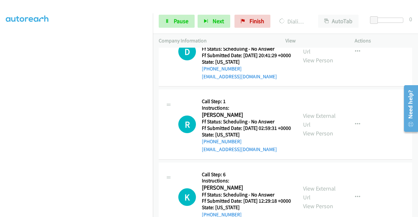
scroll to position [1137, 0]
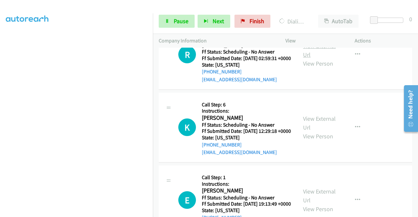
click at [313, 58] on link "View External Url" at bounding box center [319, 50] width 33 height 16
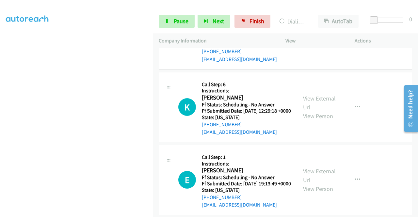
scroll to position [1202, 0]
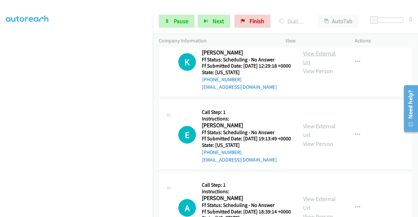
click at [320, 66] on link "View External Url" at bounding box center [319, 58] width 33 height 16
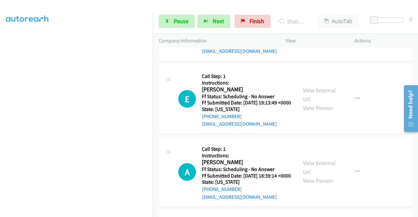
scroll to position [1268, 0]
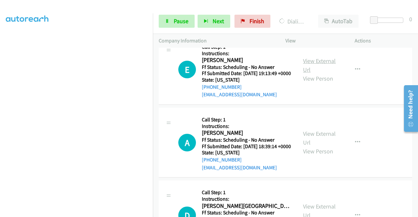
click at [317, 73] on link "View External Url" at bounding box center [319, 65] width 33 height 16
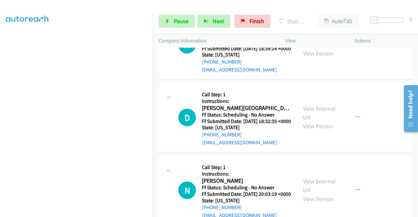
click at [305, 48] on link "View External Url" at bounding box center [319, 40] width 33 height 16
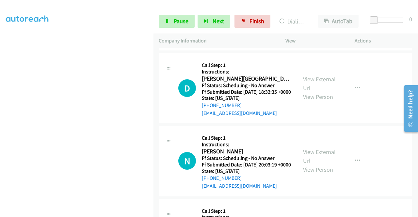
scroll to position [1431, 0]
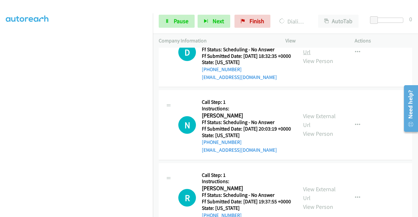
click at [328, 56] on link "View External Url" at bounding box center [319, 47] width 33 height 16
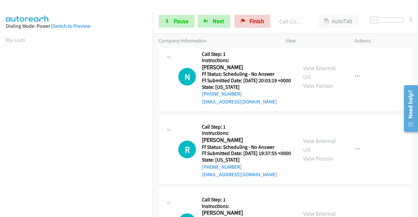
scroll to position [1576, 0]
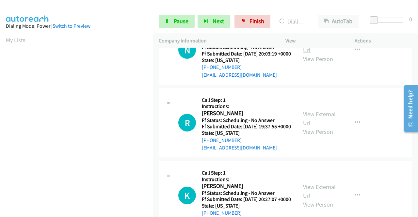
click at [319, 54] on link "View External Url" at bounding box center [319, 46] width 33 height 16
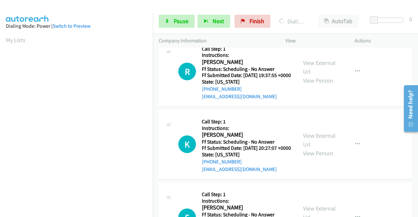
scroll to position [1673, 0]
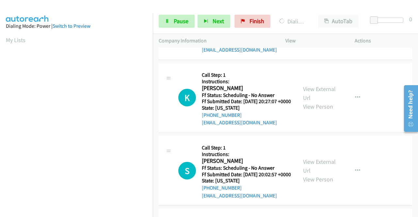
click at [315, 29] on link "View External Url" at bounding box center [319, 20] width 33 height 16
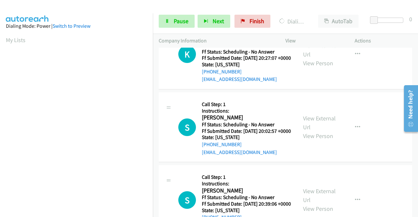
scroll to position [1771, 0]
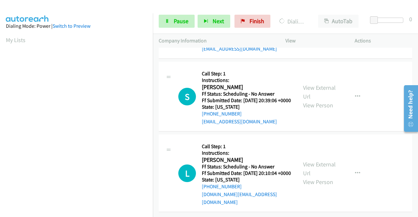
click at [325, 27] on link "View External Url" at bounding box center [319, 19] width 33 height 16
click at [308, 100] on link "View External Url" at bounding box center [319, 92] width 33 height 16
click at [318, 161] on link "View External Url" at bounding box center [319, 169] width 33 height 16
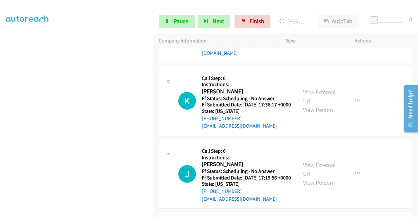
scroll to position [0, 0]
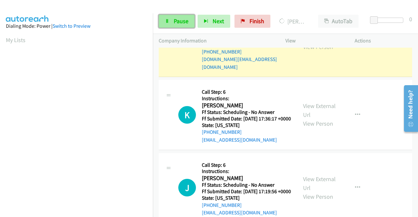
click at [173, 21] on link "Pause" at bounding box center [177, 21] width 36 height 13
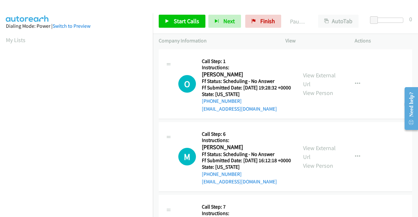
scroll to position [149, 0]
click at [251, 21] on icon at bounding box center [253, 21] width 5 height 5
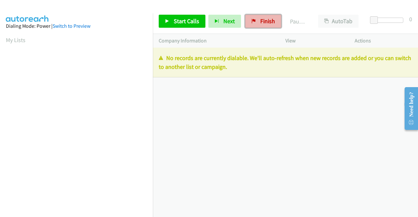
click at [260, 21] on span "Finish" at bounding box center [267, 21] width 15 height 8
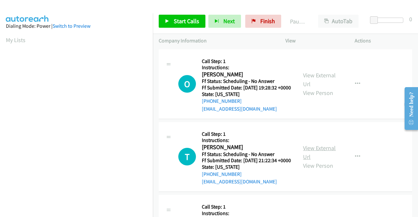
click at [325, 157] on link "View External Url" at bounding box center [319, 152] width 33 height 16
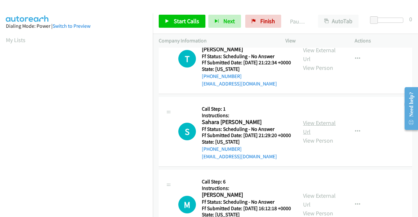
click at [312, 135] on link "View External Url" at bounding box center [319, 127] width 33 height 16
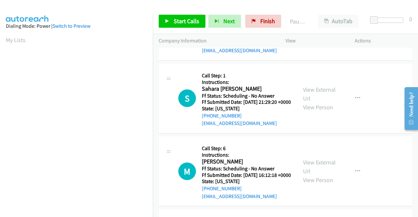
scroll to position [163, 0]
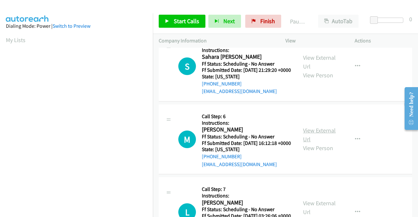
click at [314, 143] on link "View External Url" at bounding box center [319, 135] width 33 height 16
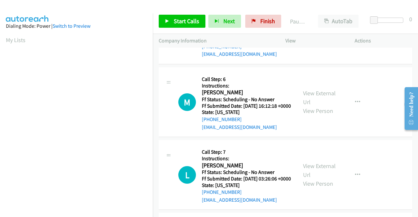
scroll to position [261, 0]
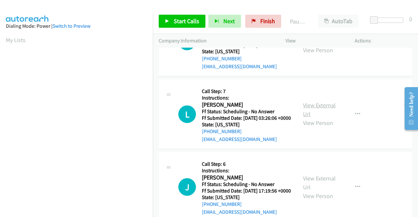
click at [310, 118] on link "View External Url" at bounding box center [319, 110] width 33 height 16
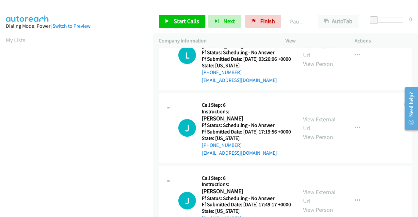
scroll to position [326, 0]
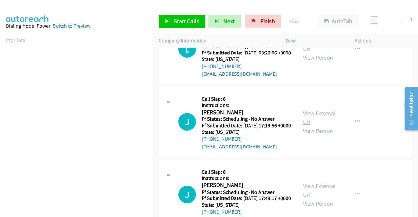
click at [318, 126] on link "View External Url" at bounding box center [319, 117] width 33 height 16
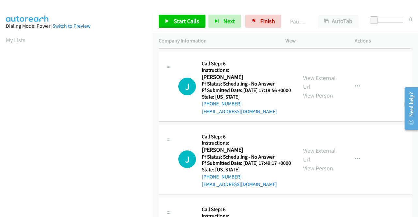
scroll to position [392, 0]
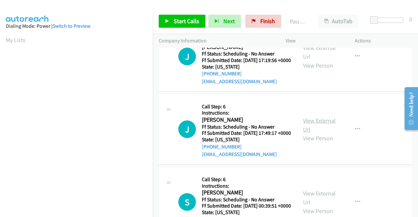
click at [323, 133] on link "View External Url" at bounding box center [319, 125] width 33 height 16
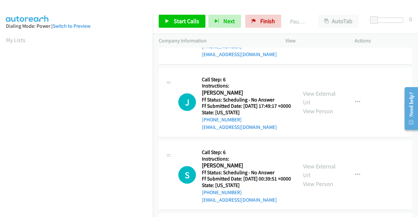
scroll to position [457, 0]
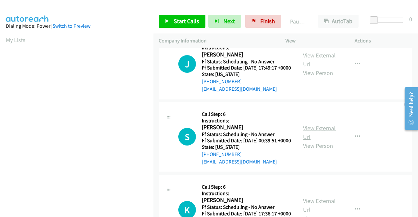
click at [317, 141] on link "View External Url" at bounding box center [319, 132] width 33 height 16
click at [167, 22] on icon at bounding box center [167, 21] width 5 height 5
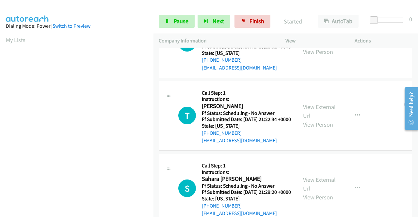
scroll to position [0, 0]
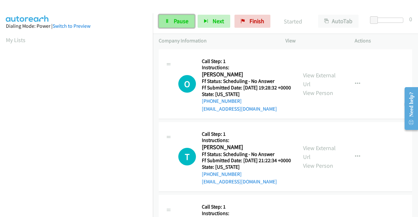
click at [173, 21] on link "Pause" at bounding box center [177, 21] width 36 height 13
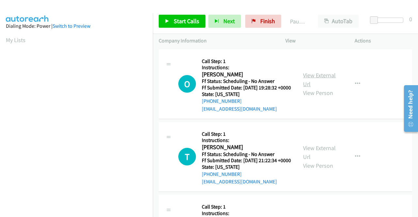
click at [323, 78] on link "View External Url" at bounding box center [319, 79] width 33 height 16
click at [180, 21] on span "Start Calls" at bounding box center [186, 21] width 25 height 8
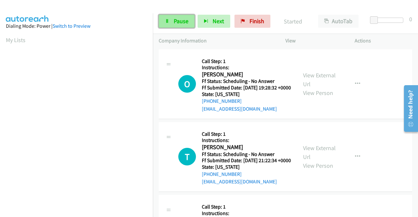
click at [174, 21] on span "Pause" at bounding box center [181, 21] width 15 height 8
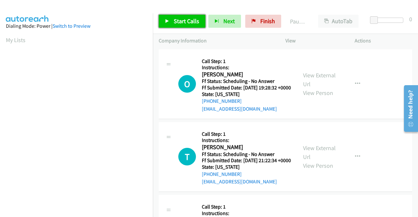
click at [181, 24] on span "Start Calls" at bounding box center [186, 21] width 25 height 8
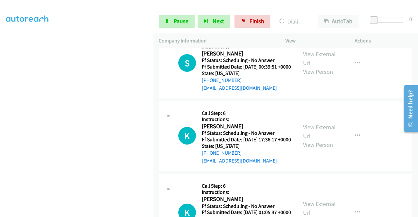
scroll to position [588, 0]
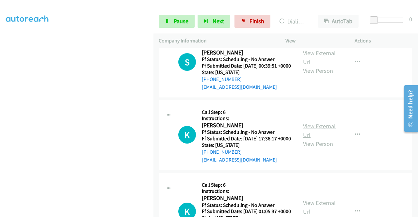
click at [319, 139] on link "View External Url" at bounding box center [319, 130] width 33 height 16
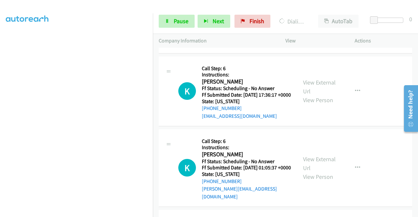
scroll to position [685, 0]
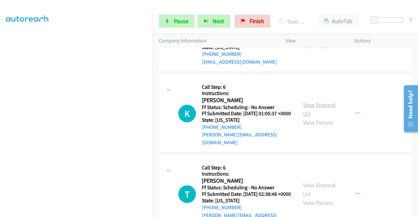
click at [307, 118] on link "View External Url" at bounding box center [319, 109] width 33 height 16
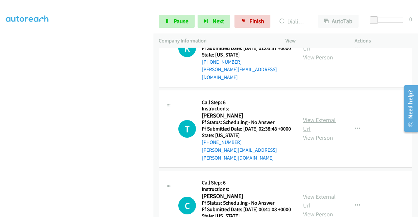
click at [317, 133] on link "View External Url" at bounding box center [319, 124] width 33 height 16
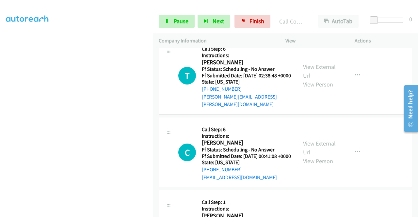
scroll to position [862, 0]
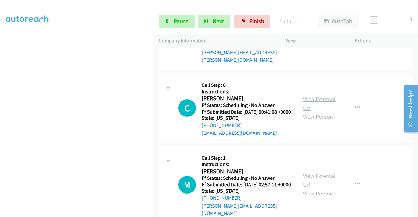
click at [312, 112] on link "View External Url" at bounding box center [319, 103] width 33 height 16
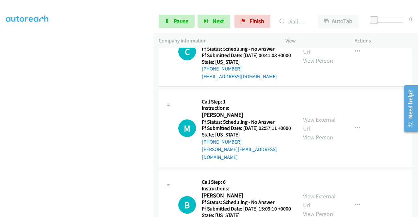
scroll to position [1007, 0]
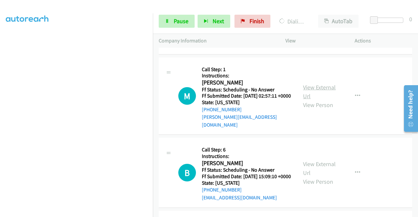
click at [304, 100] on link "View External Url" at bounding box center [319, 92] width 33 height 16
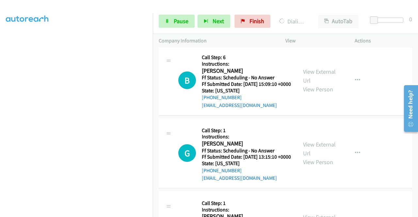
scroll to position [1105, 0]
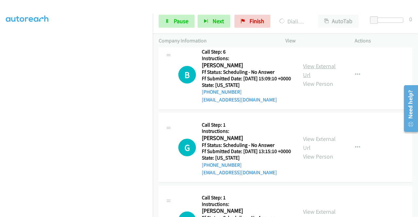
click at [305, 79] on link "View External Url" at bounding box center [319, 70] width 33 height 16
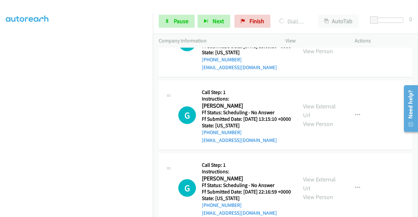
scroll to position [1151, 0]
click at [323, 119] on link "View External Url" at bounding box center [319, 110] width 33 height 16
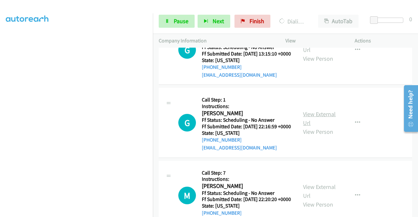
click at [311, 127] on link "View External Url" at bounding box center [319, 118] width 33 height 16
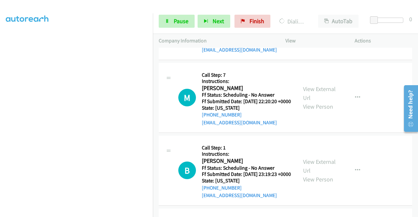
scroll to position [1360, 0]
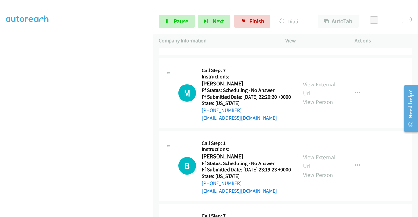
click at [308, 97] on link "View External Url" at bounding box center [319, 89] width 33 height 16
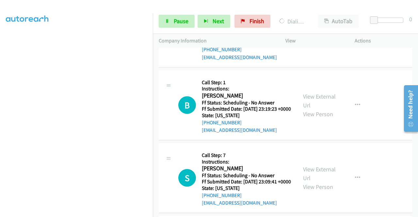
scroll to position [1426, 0]
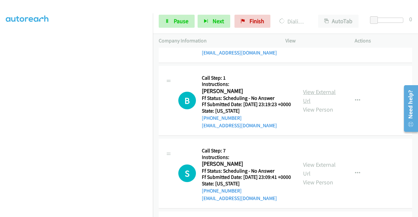
click at [311, 104] on link "View External Url" at bounding box center [319, 96] width 33 height 16
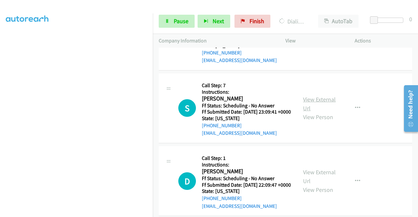
click at [323, 112] on link "View External Url" at bounding box center [319, 104] width 33 height 16
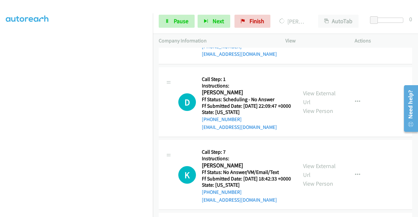
scroll to position [1622, 0]
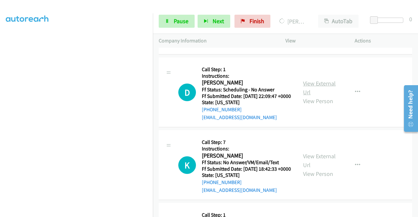
click at [312, 96] on link "View External Url" at bounding box center [319, 88] width 33 height 16
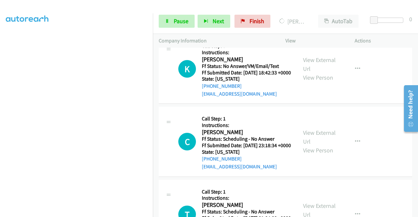
scroll to position [1719, 0]
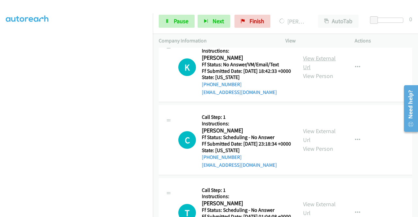
click at [315, 71] on link "View External Url" at bounding box center [319, 63] width 33 height 16
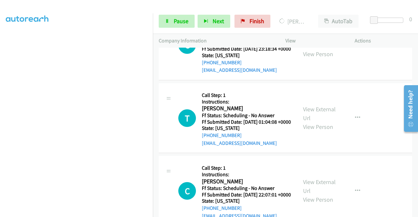
scroll to position [1871, 0]
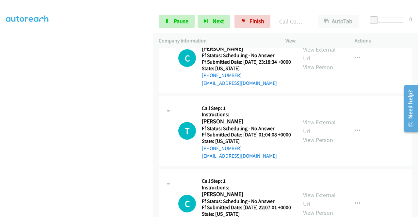
click at [322, 62] on link "View External Url" at bounding box center [319, 54] width 33 height 16
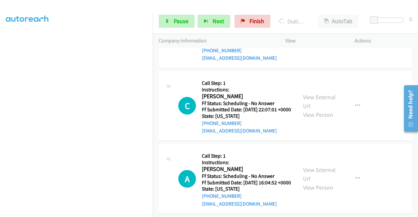
click at [310, 37] on link "View External Url" at bounding box center [319, 29] width 33 height 16
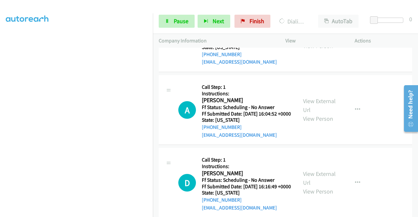
scroll to position [2067, 0]
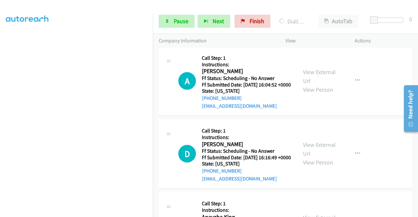
click at [306, 12] on link "View External Url" at bounding box center [319, 3] width 33 height 16
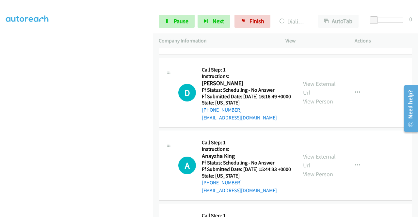
scroll to position [2165, 0]
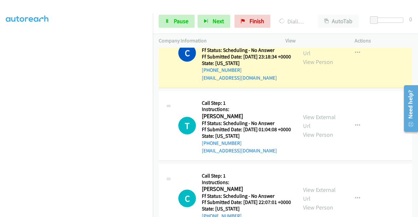
scroll to position [1838, 0]
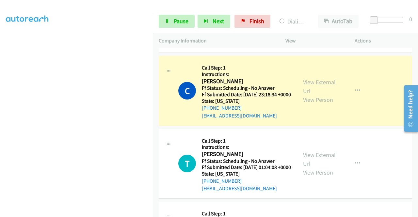
click at [356, 13] on icon "button" at bounding box center [357, 10] width 5 height 5
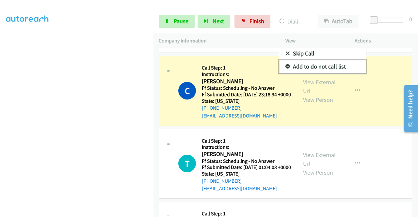
click at [299, 73] on link "Add to do not call list" at bounding box center [322, 66] width 87 height 13
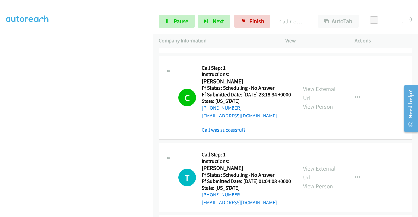
click at [318, 15] on link "View External Url" at bounding box center [319, 6] width 33 height 16
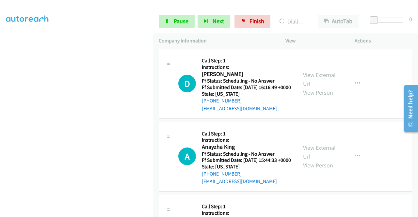
scroll to position [2230, 0]
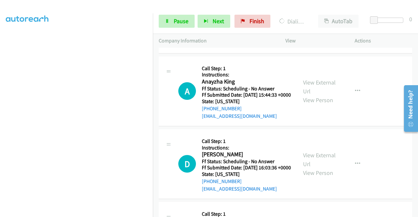
click at [313, 22] on link "View External Url" at bounding box center [319, 14] width 33 height 16
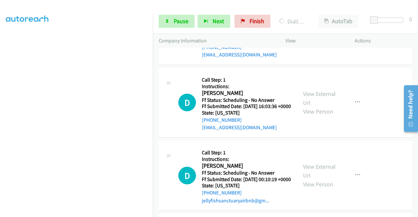
scroll to position [2328, 0]
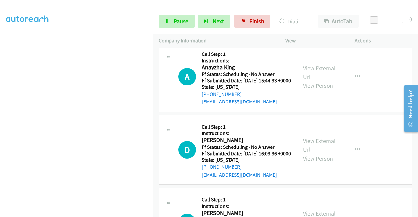
scroll to position [2309, 0]
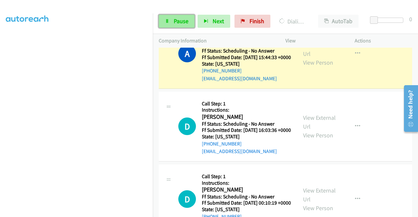
click at [178, 19] on span "Pause" at bounding box center [181, 21] width 15 height 8
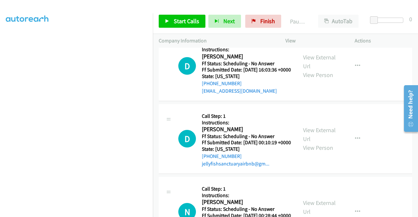
scroll to position [2407, 0]
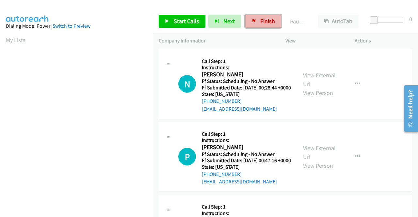
click at [265, 19] on span "Finish" at bounding box center [267, 21] width 15 height 8
